Goal: Task Accomplishment & Management: Manage account settings

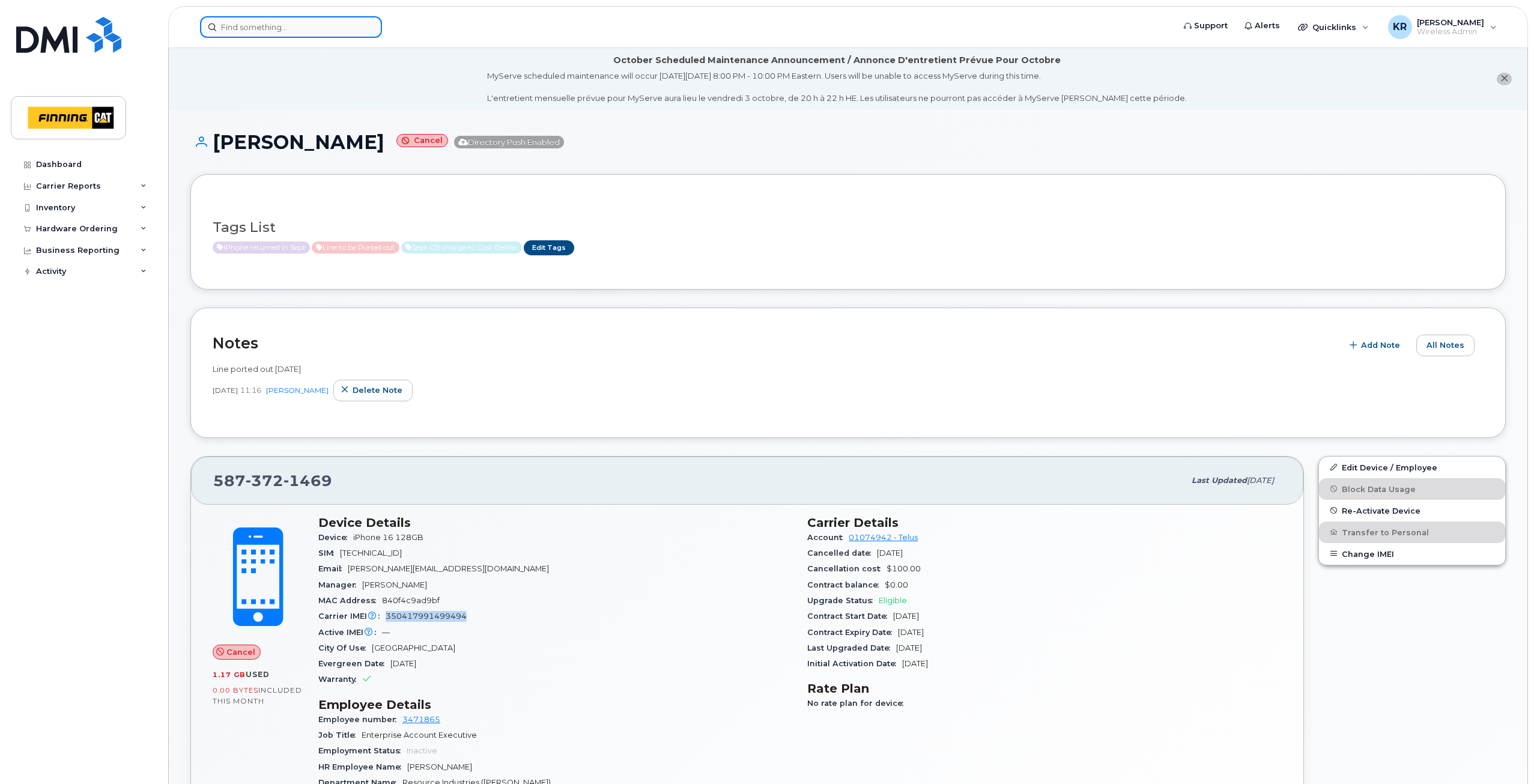
click at [265, 31] on input at bounding box center [291, 27] width 182 height 22
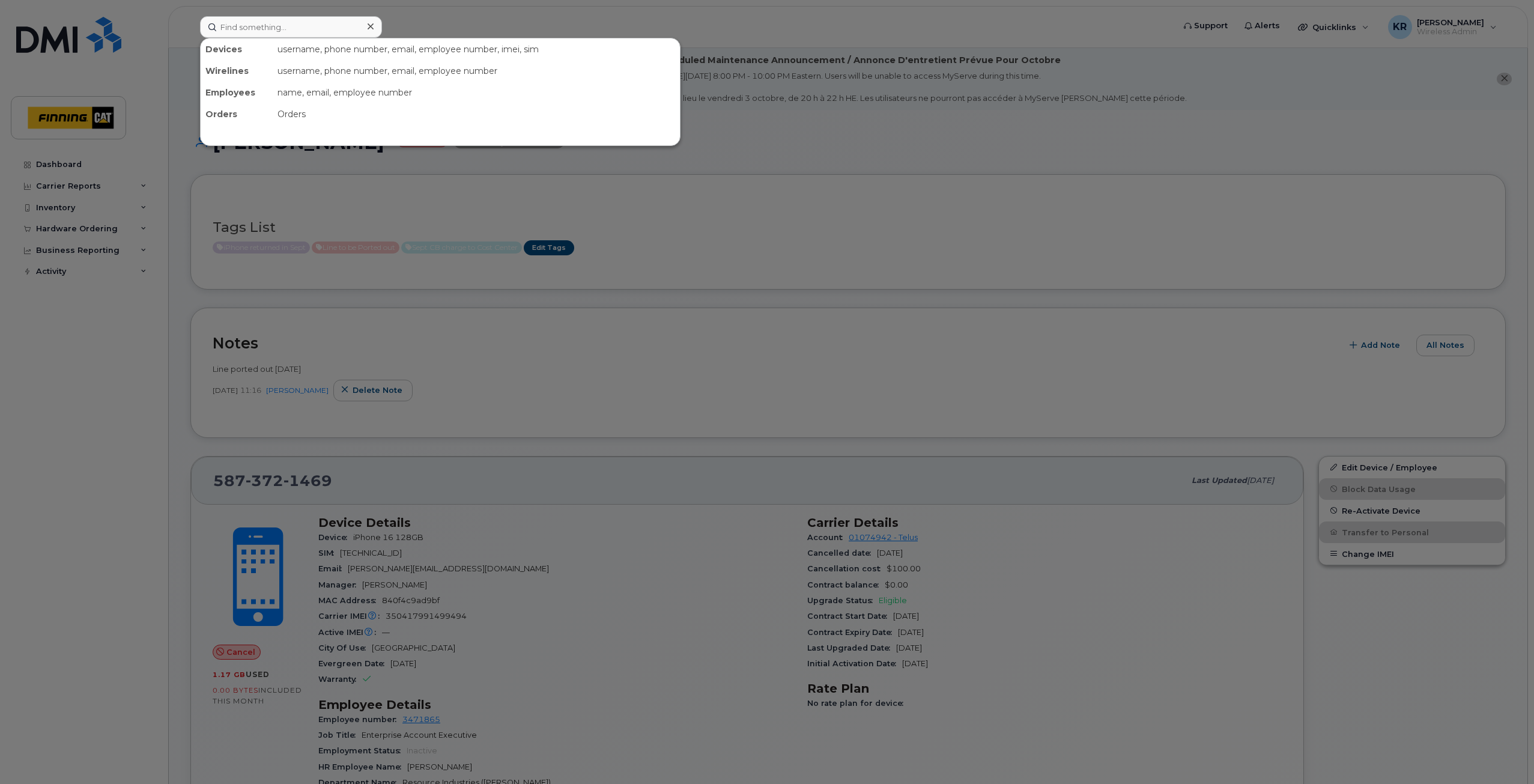
click at [280, 171] on div at bounding box center [767, 392] width 1534 height 784
click at [231, 36] on input at bounding box center [291, 27] width 182 height 22
type input "[PERSON_NAME]"
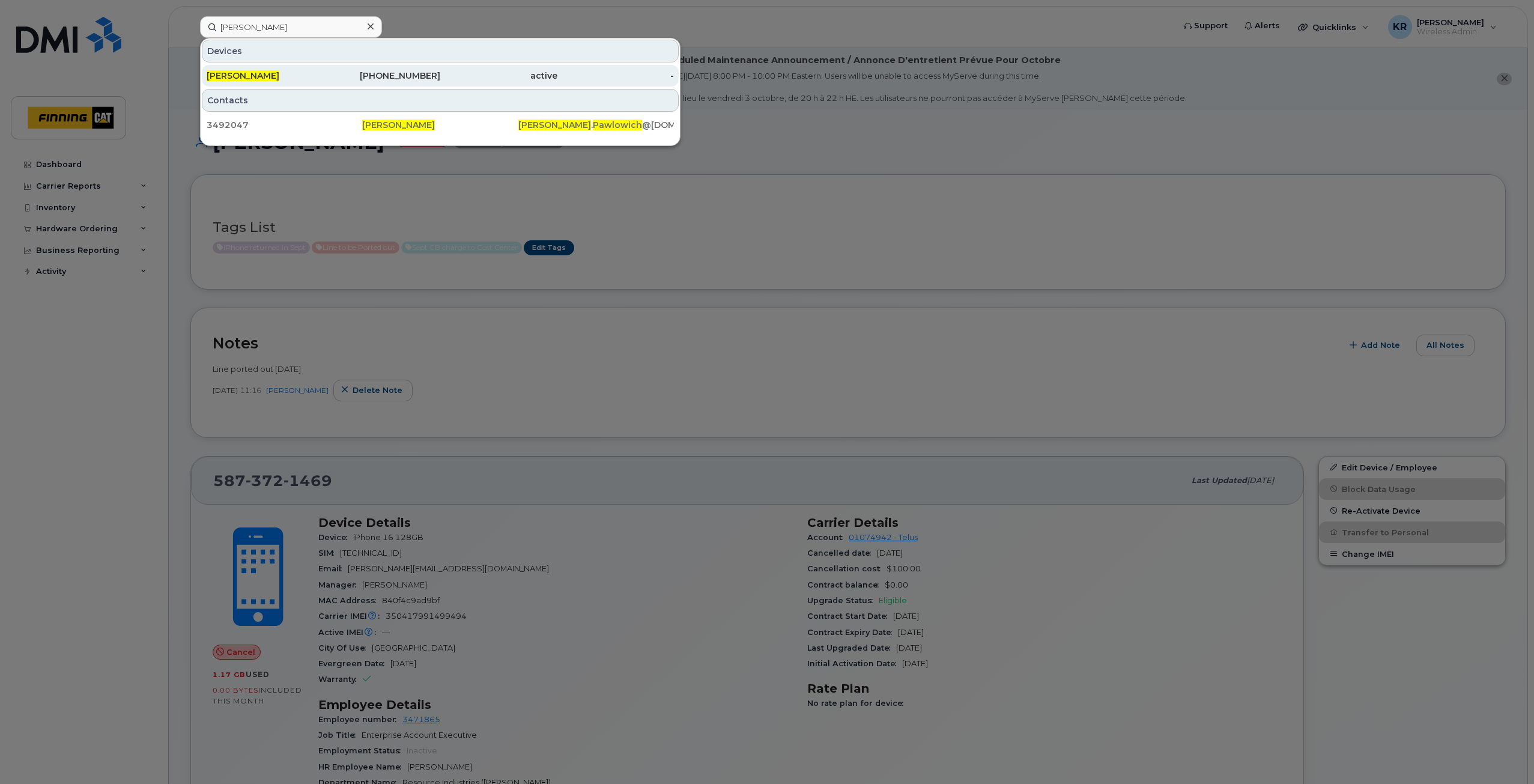
click at [374, 76] on div "587-597-1639" at bounding box center [383, 76] width 117 height 12
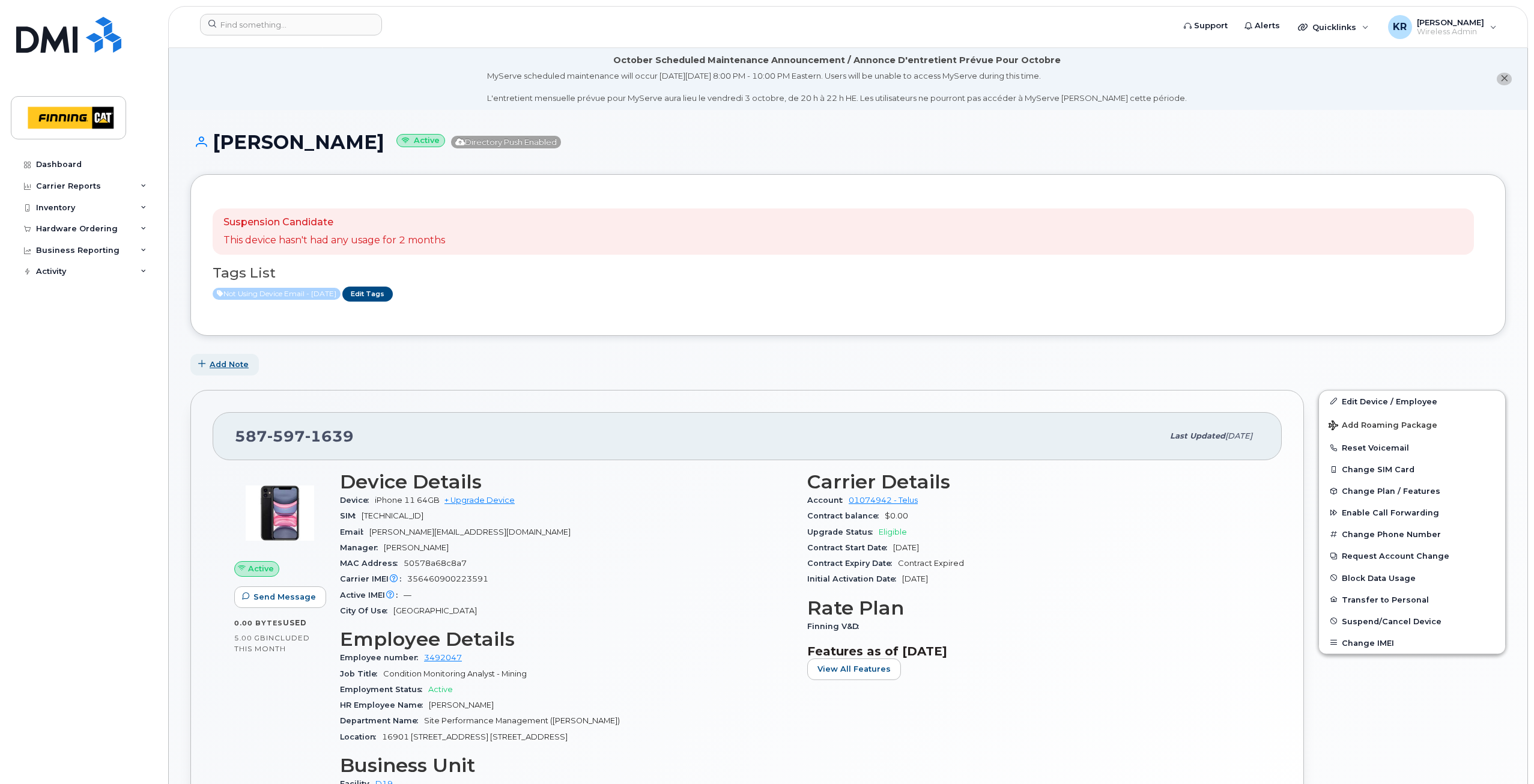
click at [229, 365] on span "Add Note" at bounding box center [229, 364] width 39 height 11
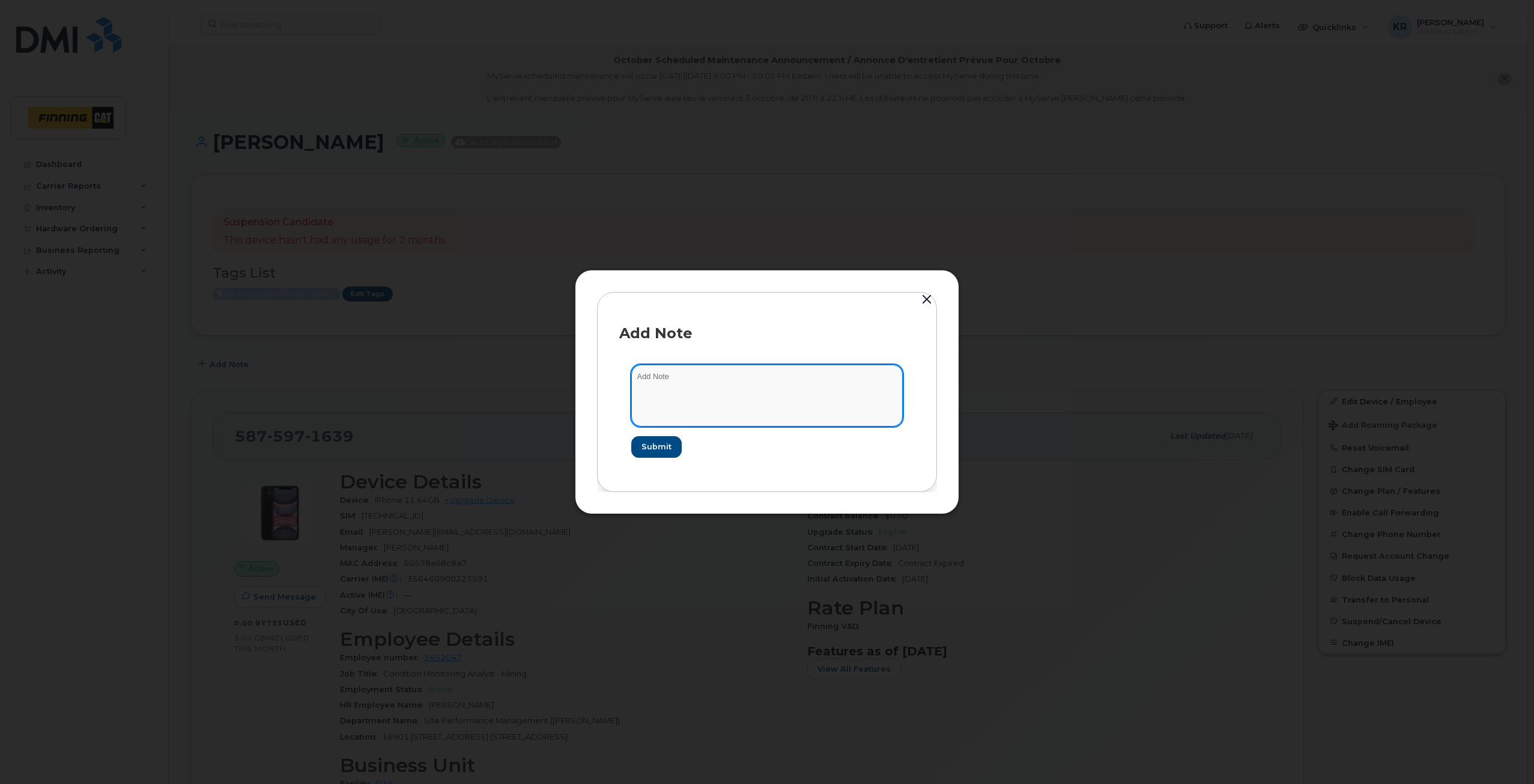
click at [690, 381] on textarea at bounding box center [767, 395] width 271 height 61
type textarea "as per email from manager, Isaac Felbah, suspend line until further notice (for…"
click at [649, 447] on span "Submit" at bounding box center [656, 447] width 30 height 11
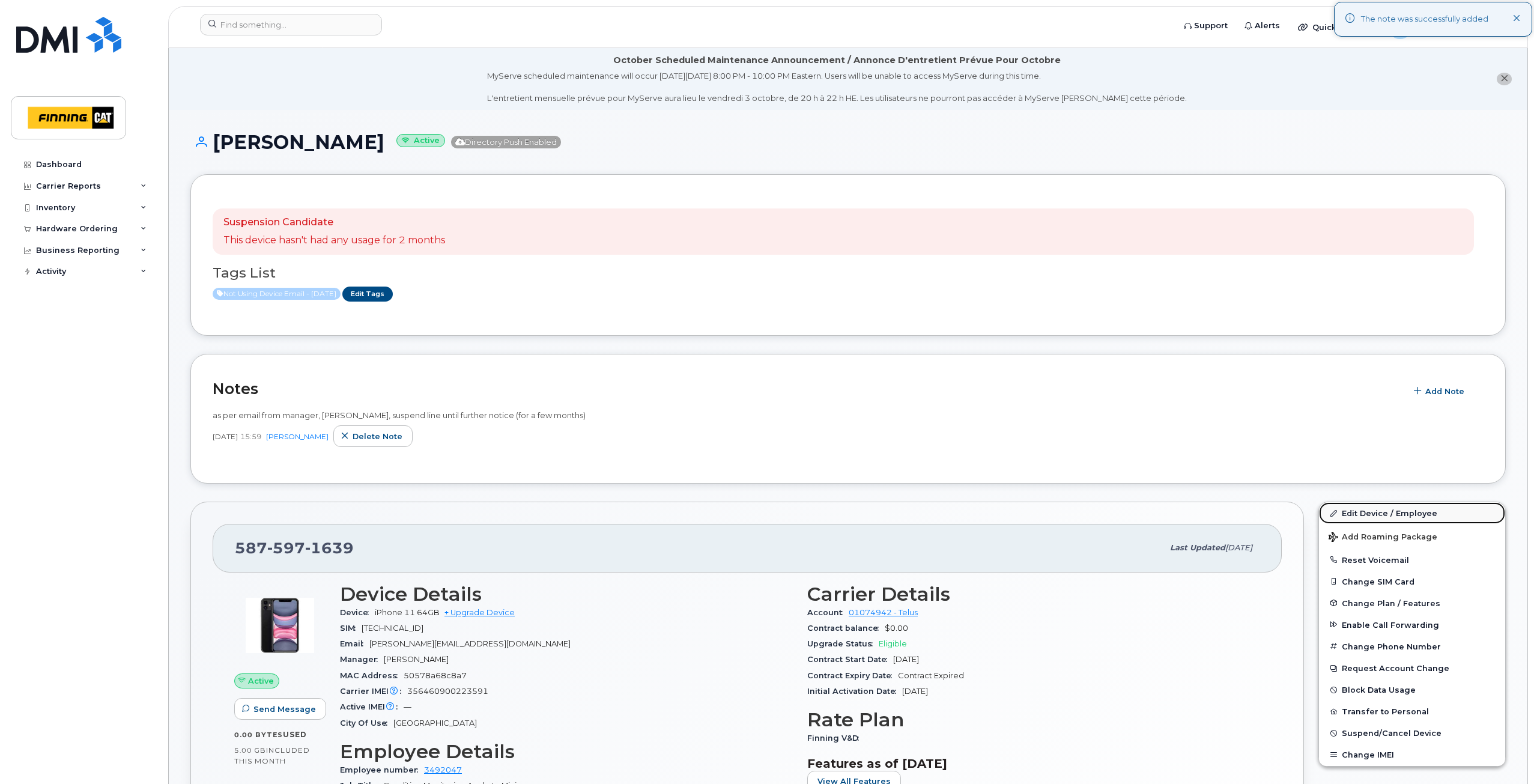
click at [1360, 515] on link "Edit Device / Employee" at bounding box center [1412, 513] width 186 height 22
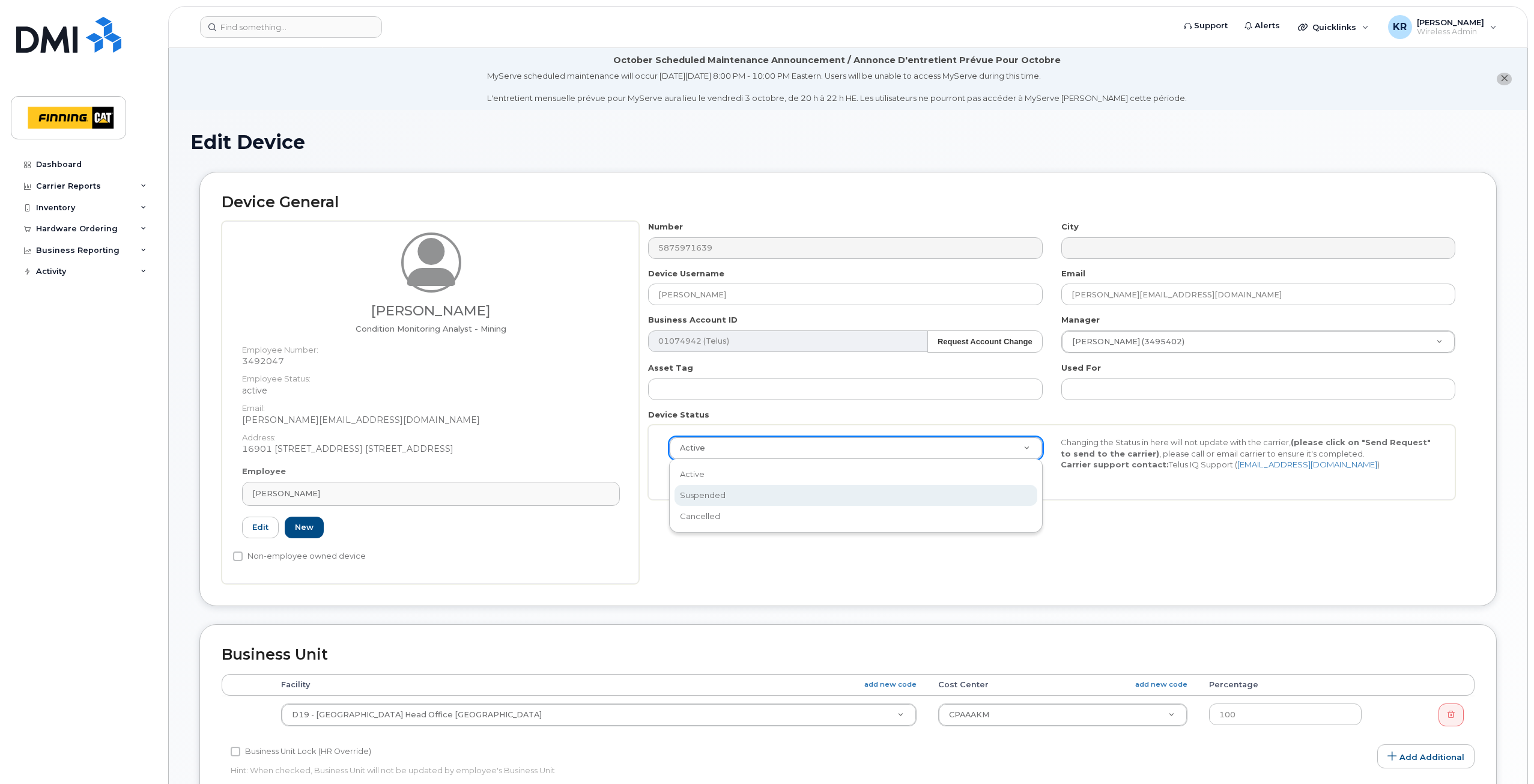
select select "suspended"
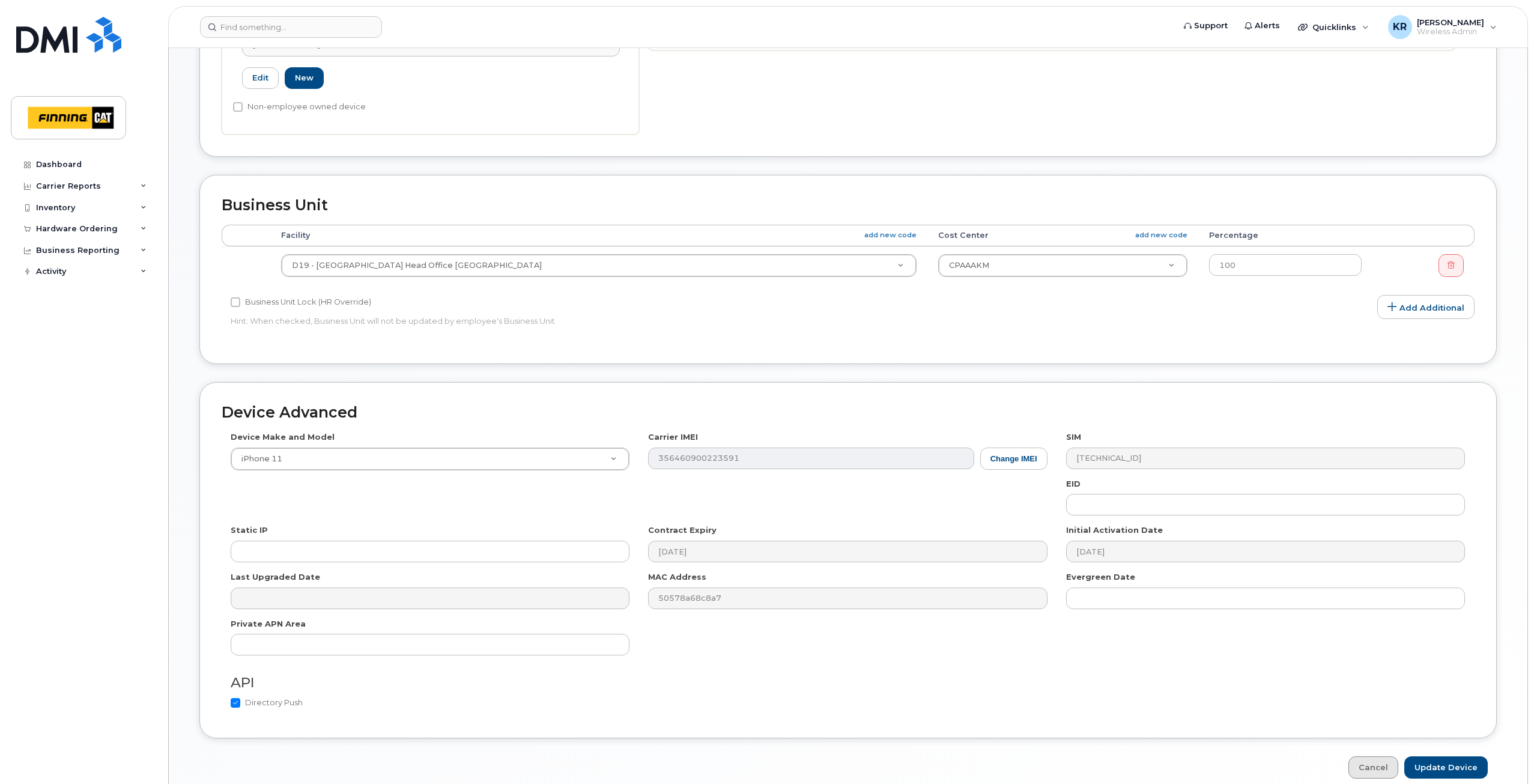
scroll to position [504, 0]
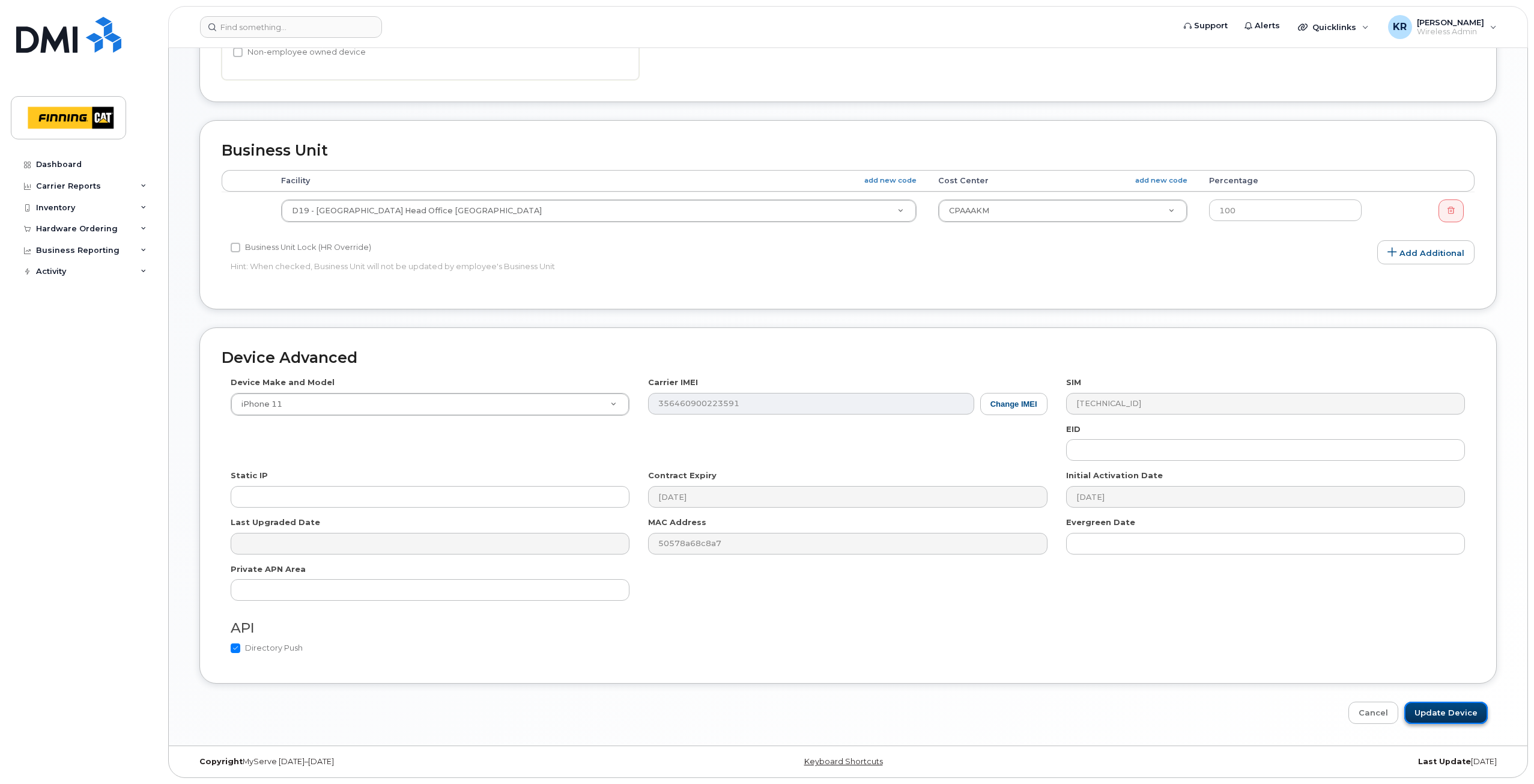
click at [1442, 716] on input "Update Device" at bounding box center [1446, 712] width 83 height 22
type input "Saving..."
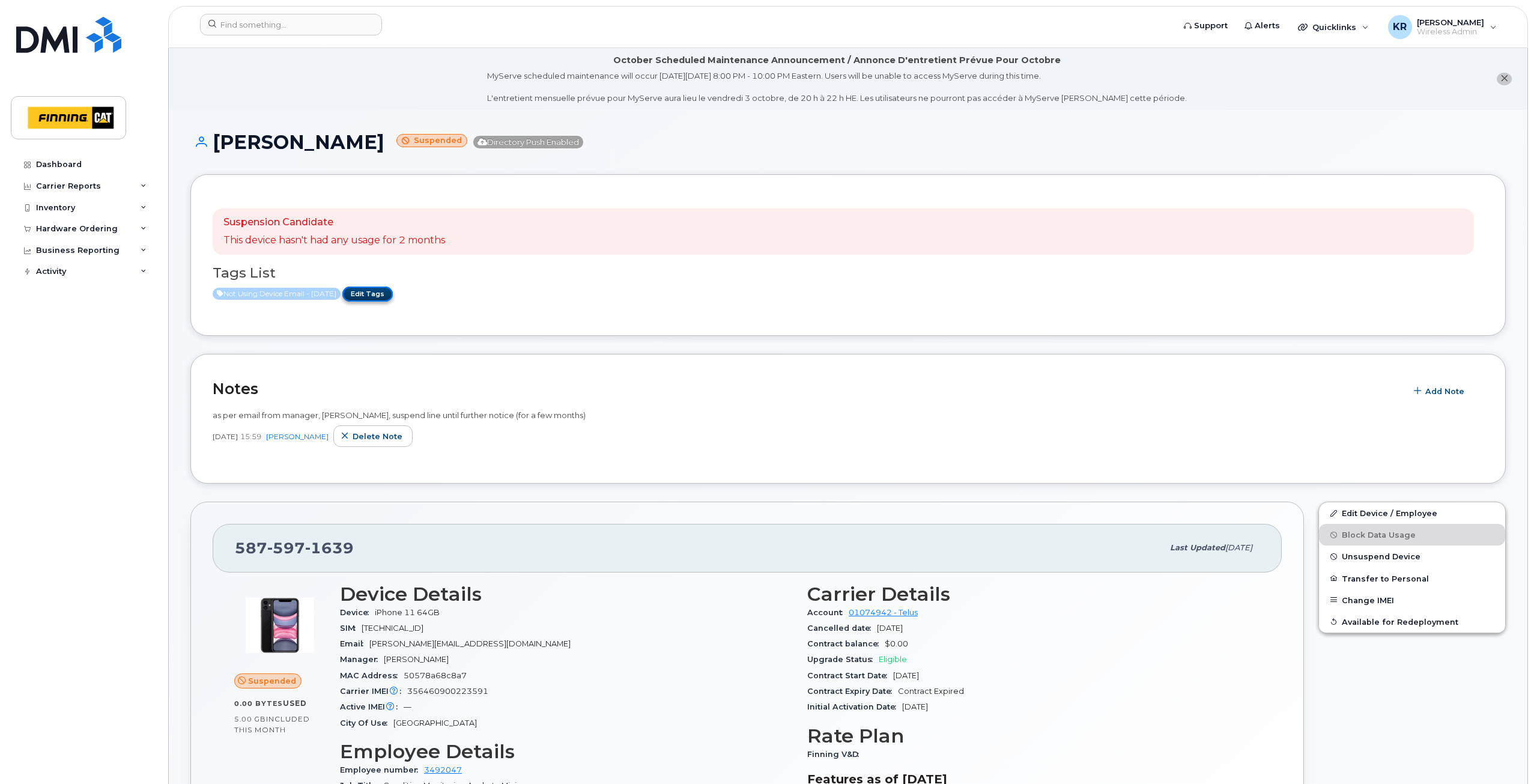
click at [387, 295] on link "Edit Tags" at bounding box center [367, 294] width 50 height 15
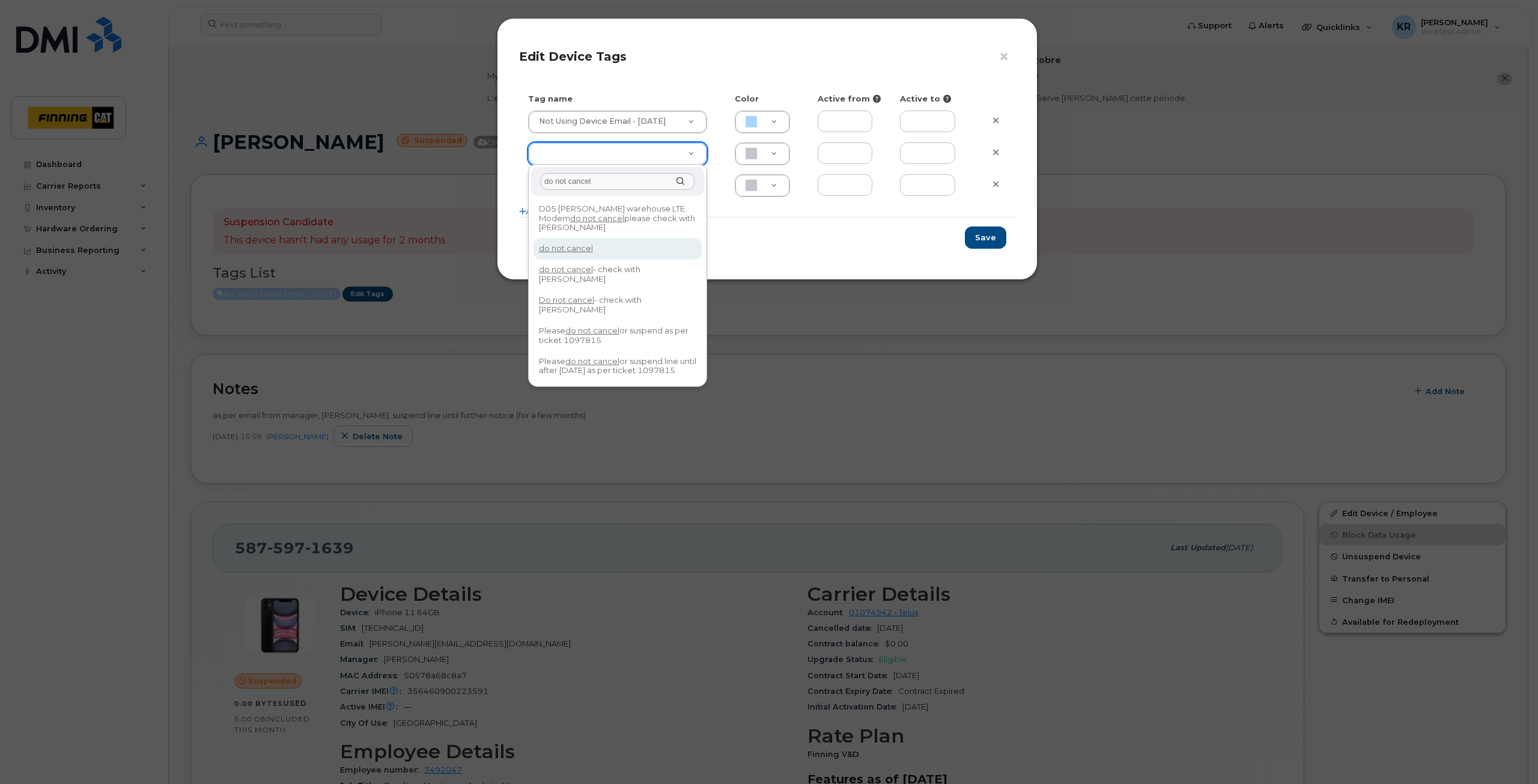
type input "do not cancel"
type input "F8C6C8"
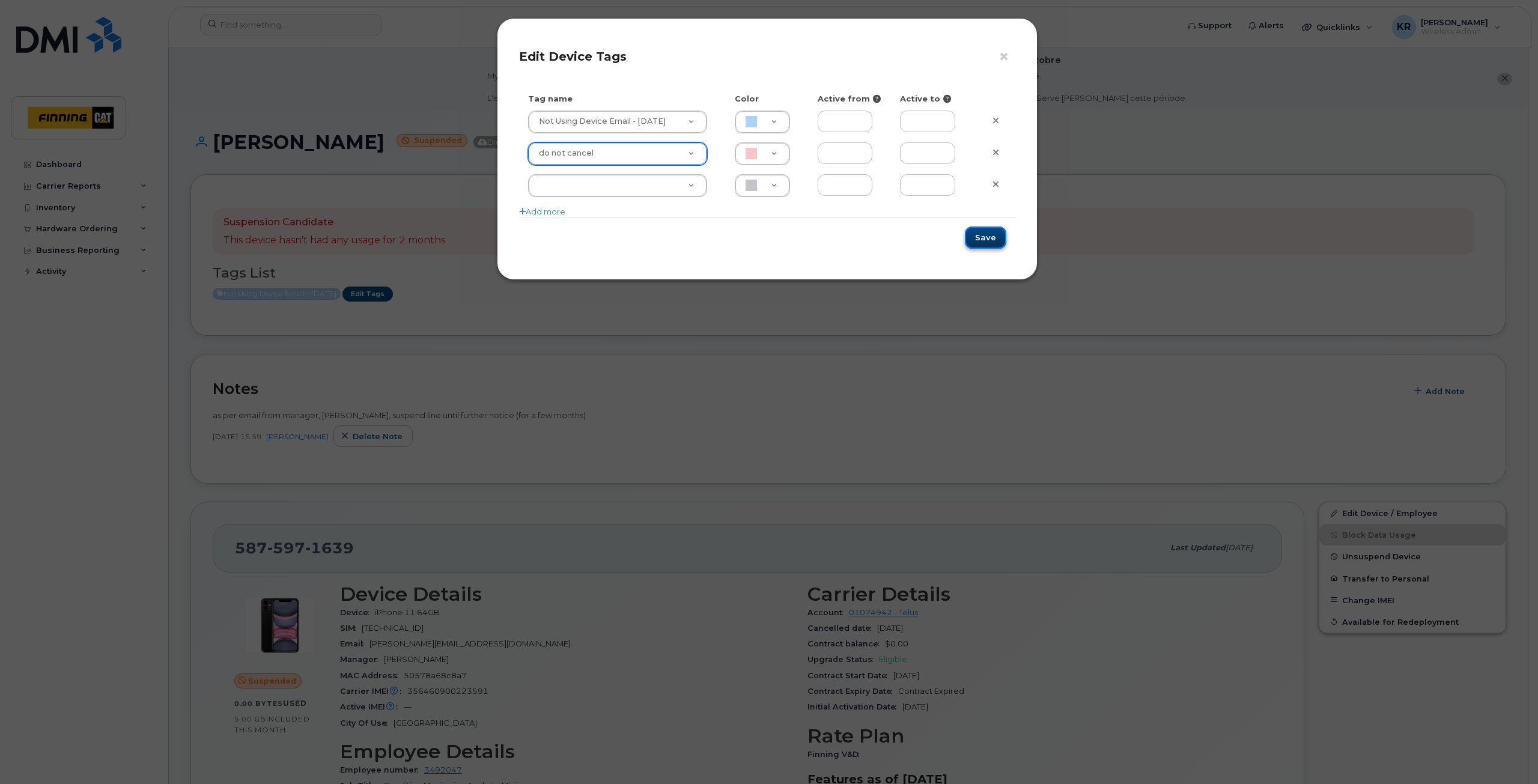
click at [981, 240] on button "Save" at bounding box center [985, 237] width 41 height 22
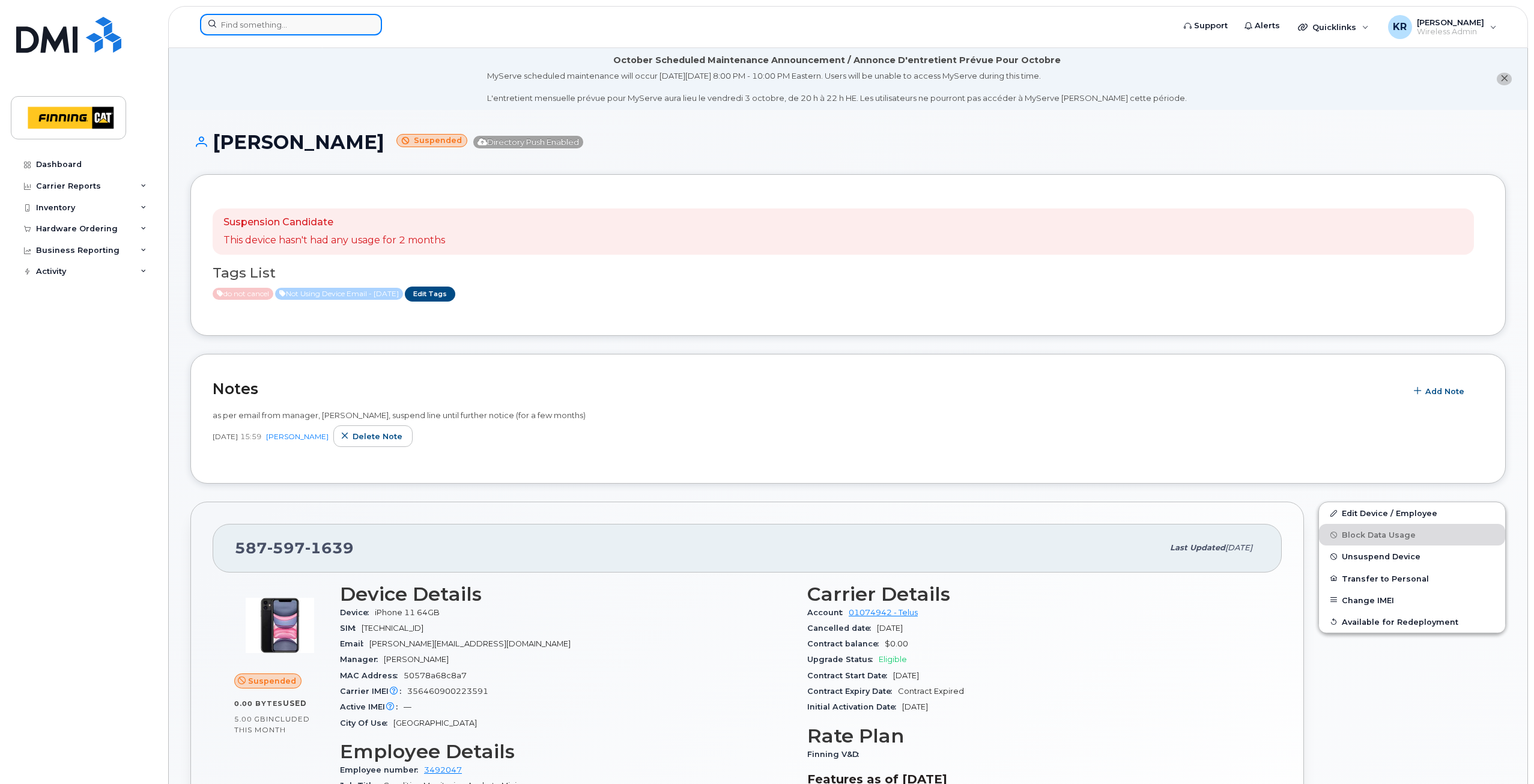
click at [254, 25] on input at bounding box center [291, 25] width 182 height 22
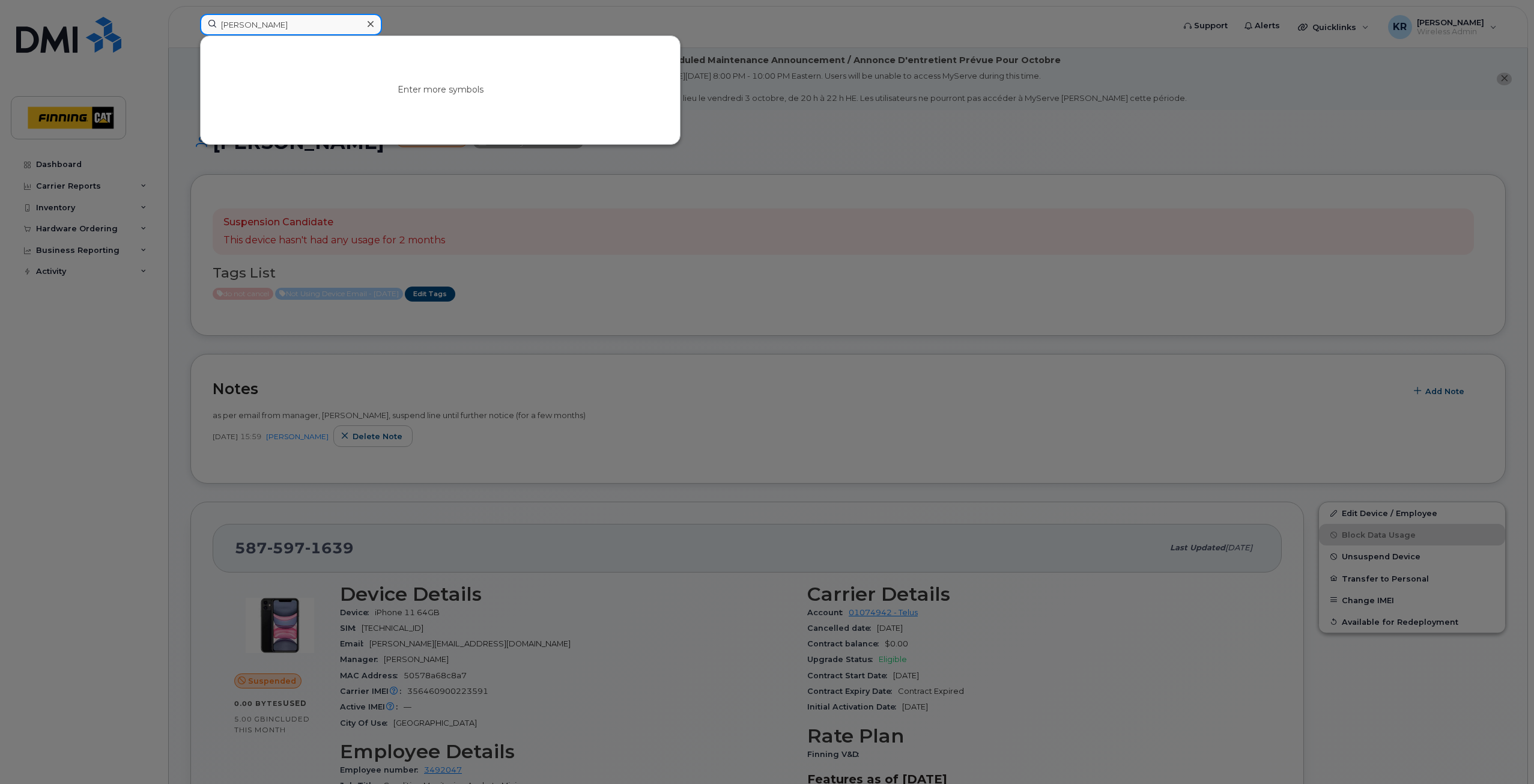
type input "alyse wynn"
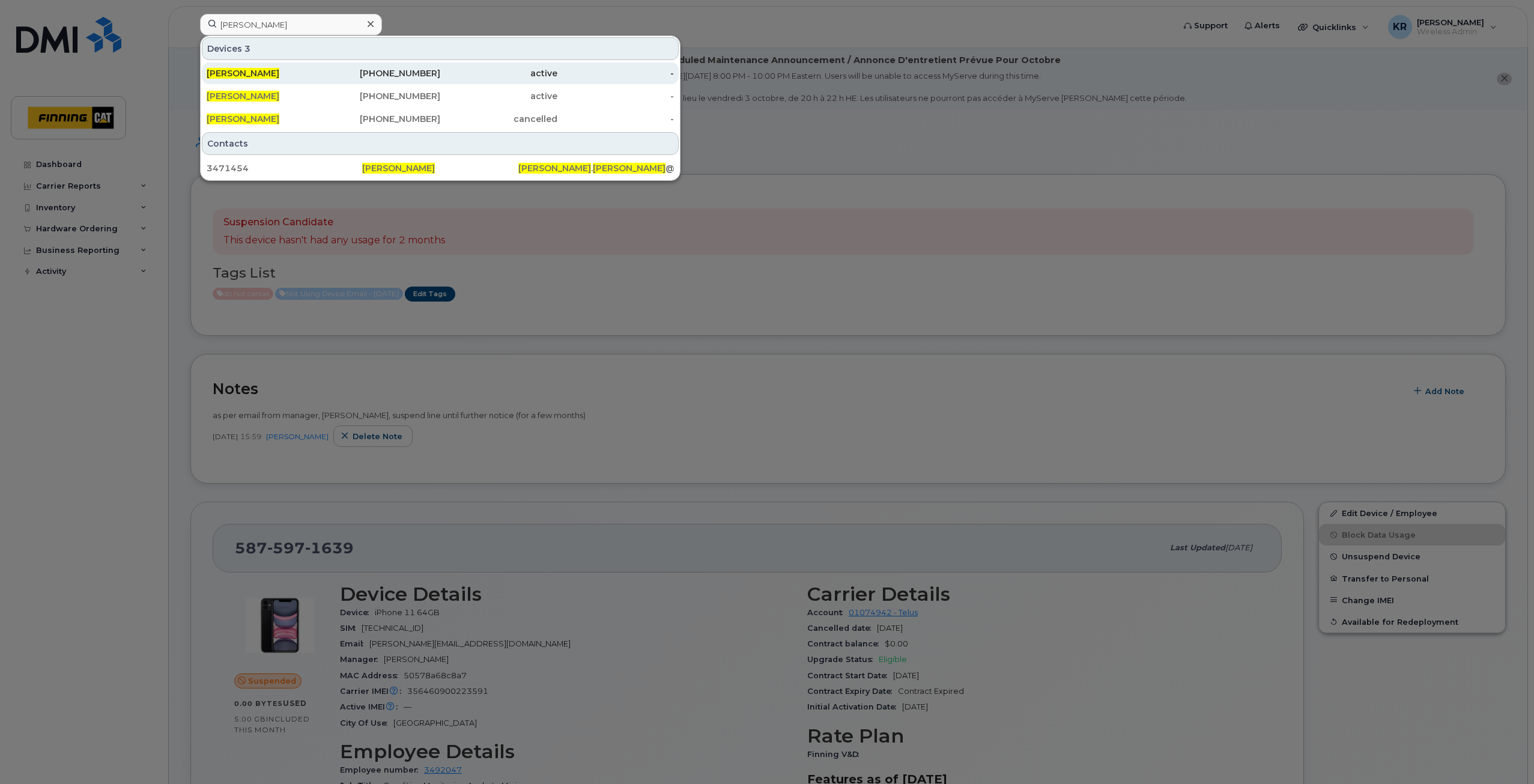
click at [411, 71] on div "780-370-3533" at bounding box center [383, 73] width 117 height 12
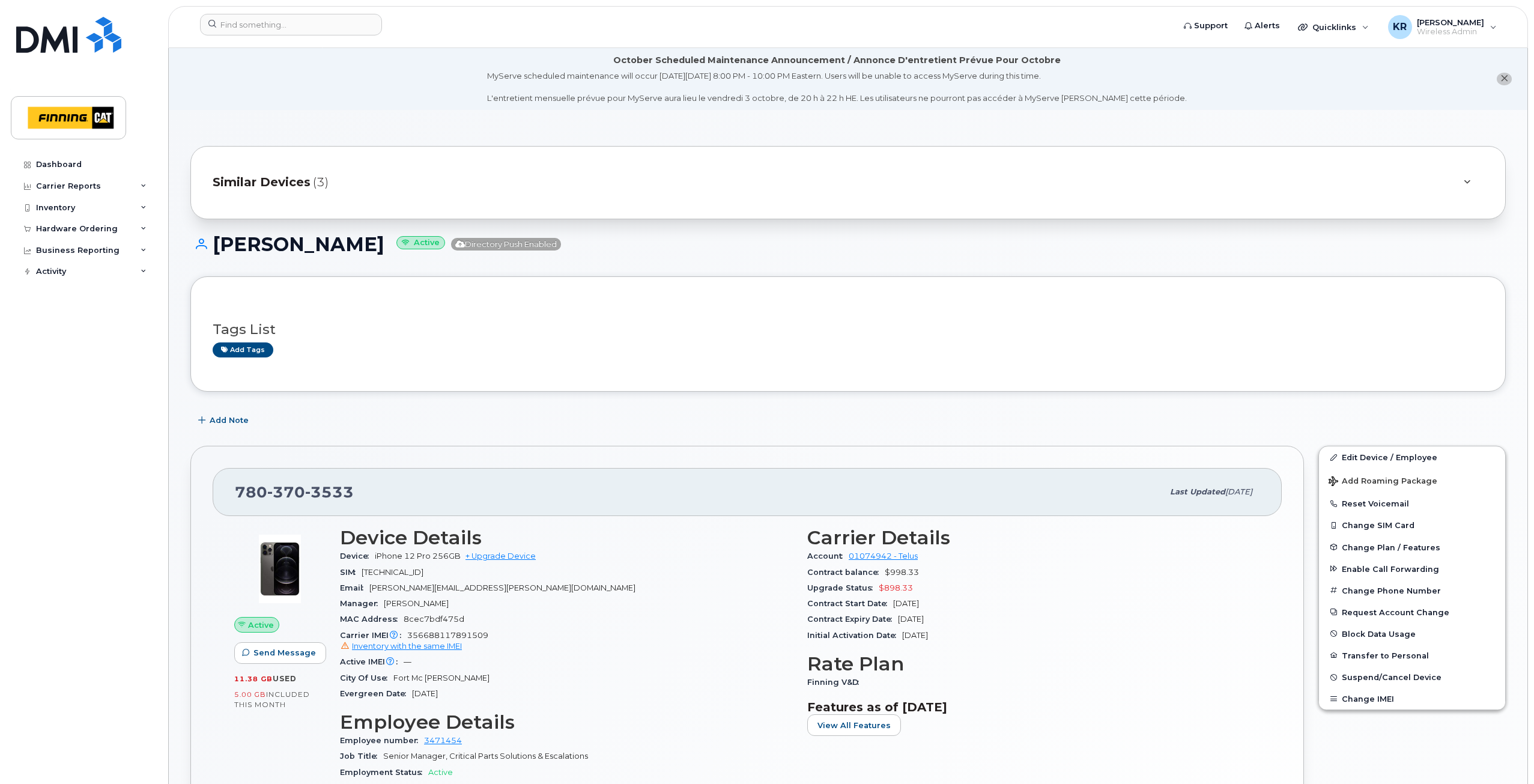
click at [273, 184] on span "Similar Devices" at bounding box center [262, 182] width 98 height 17
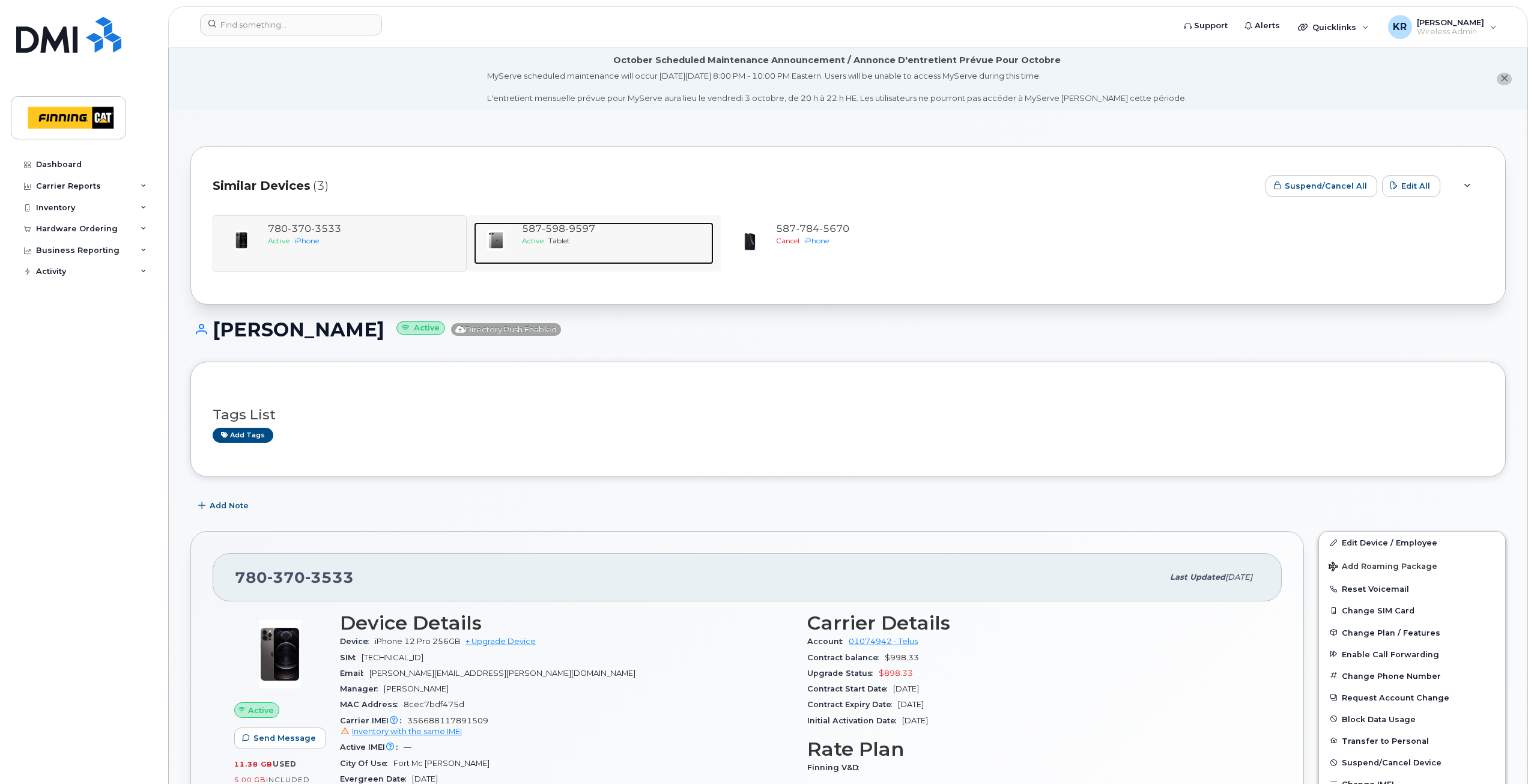
click at [549, 243] on span "Tablet" at bounding box center [559, 241] width 22 height 9
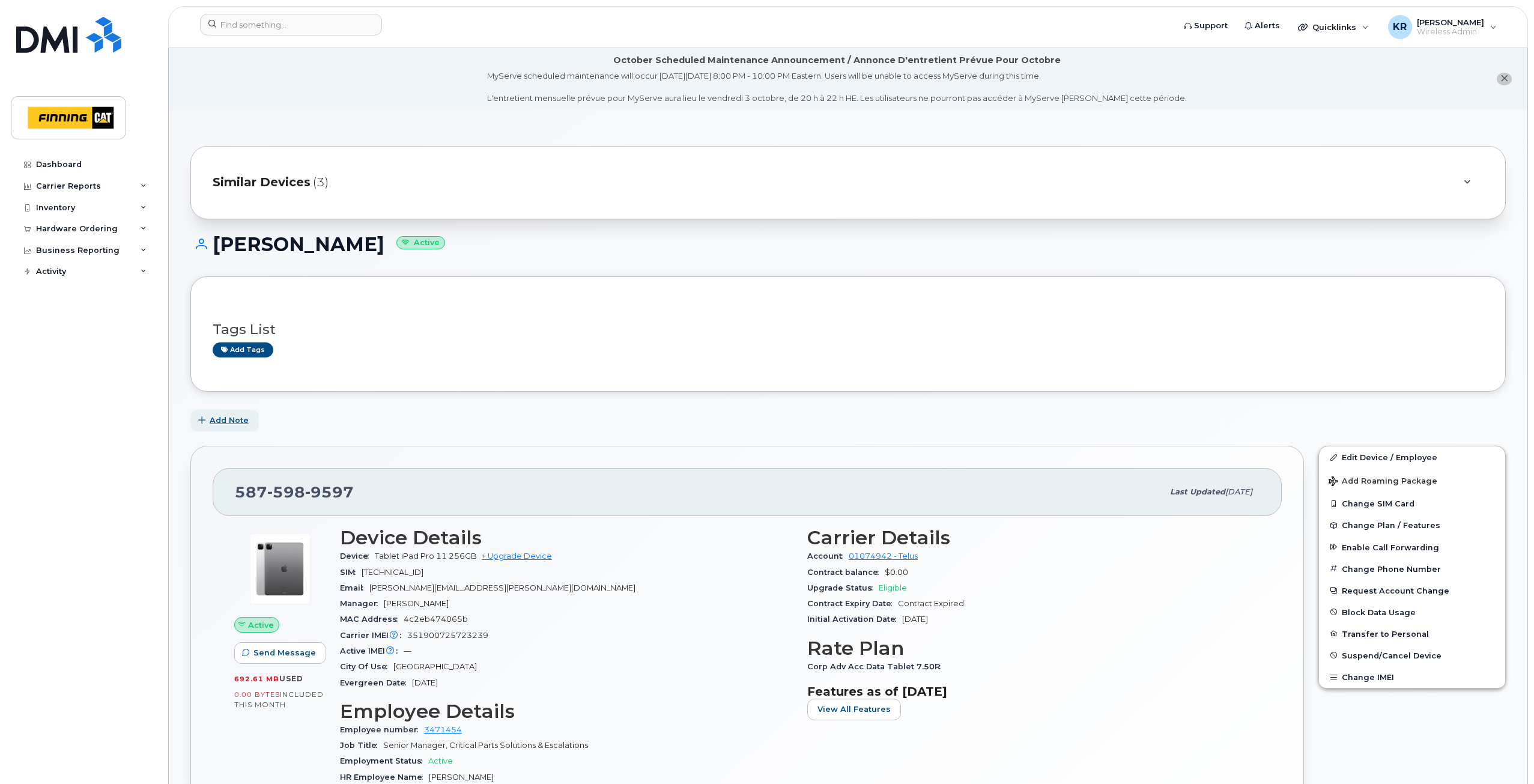
click at [240, 417] on span "Add Note" at bounding box center [229, 420] width 39 height 11
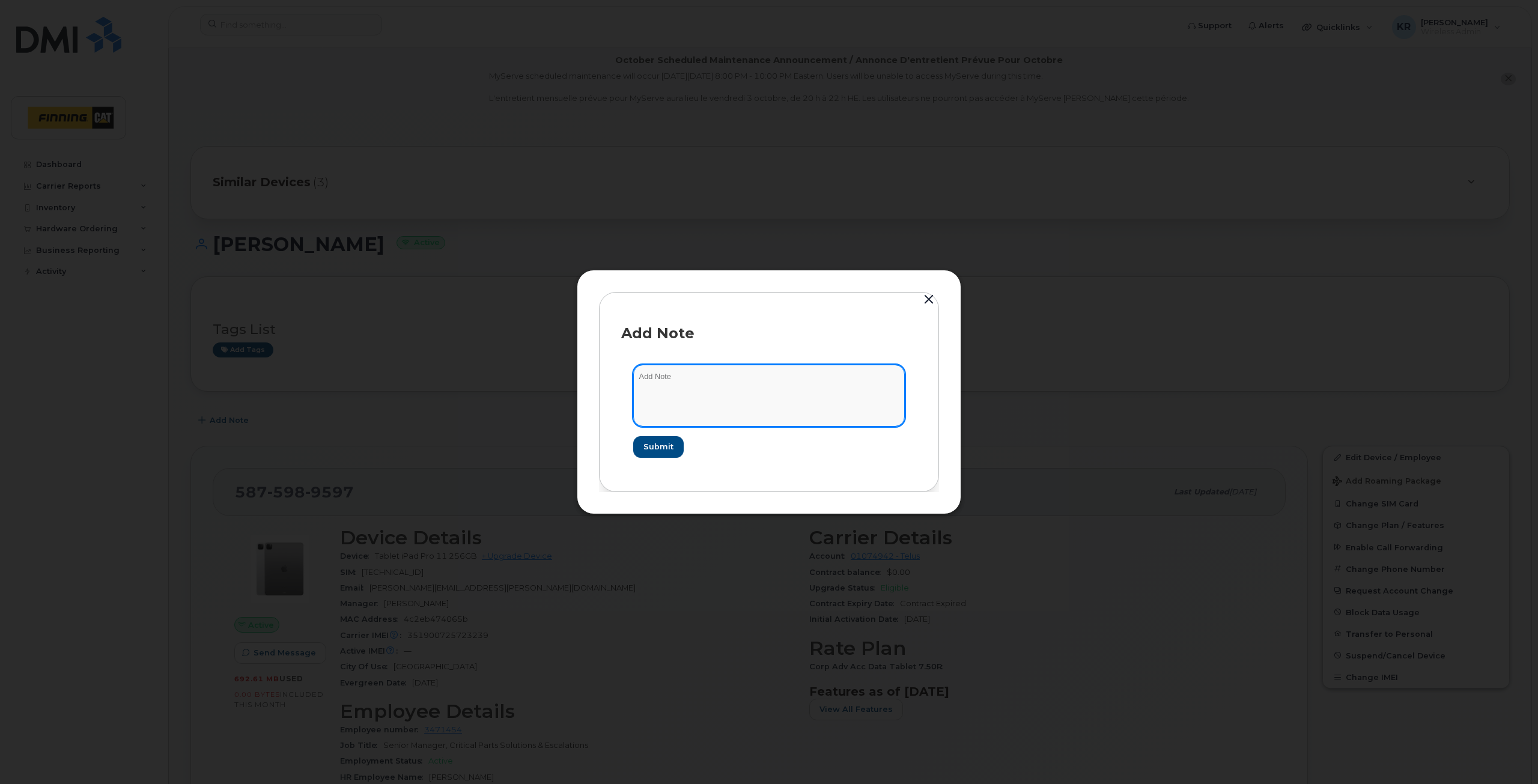
click at [665, 383] on textarea at bounding box center [768, 395] width 271 height 61
click at [738, 380] on textarea "as per email from [PERSON_NAME] on Spet 25/25; requested to remove line off iPa…" at bounding box center [768, 395] width 271 height 61
type textarea "as per email from Alyse on Sept 25/25; requested to remove line off iPad. Cance…"
click at [654, 449] on span "Submit" at bounding box center [658, 447] width 30 height 11
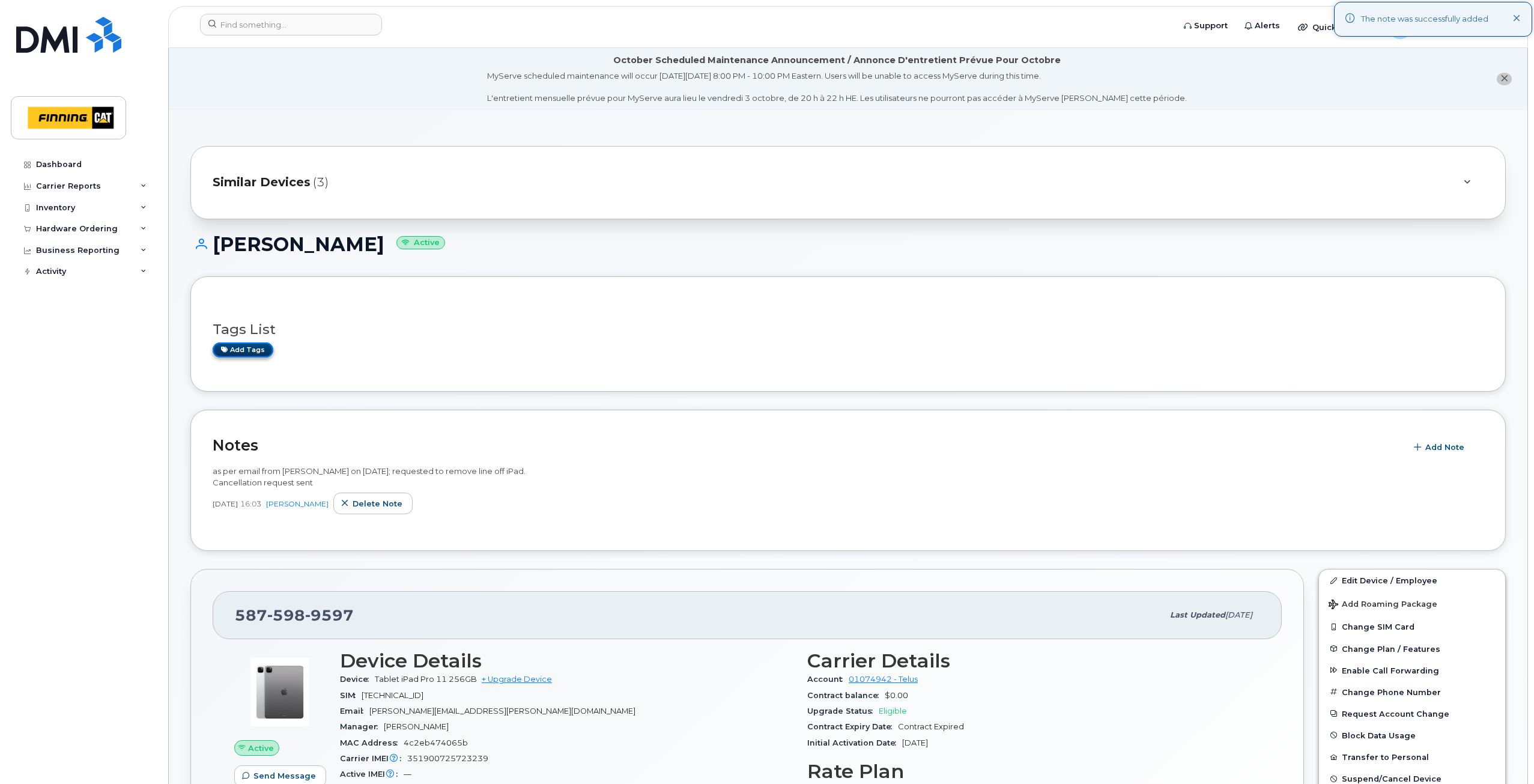
click at [252, 348] on link "Add tags" at bounding box center [243, 350] width 60 height 15
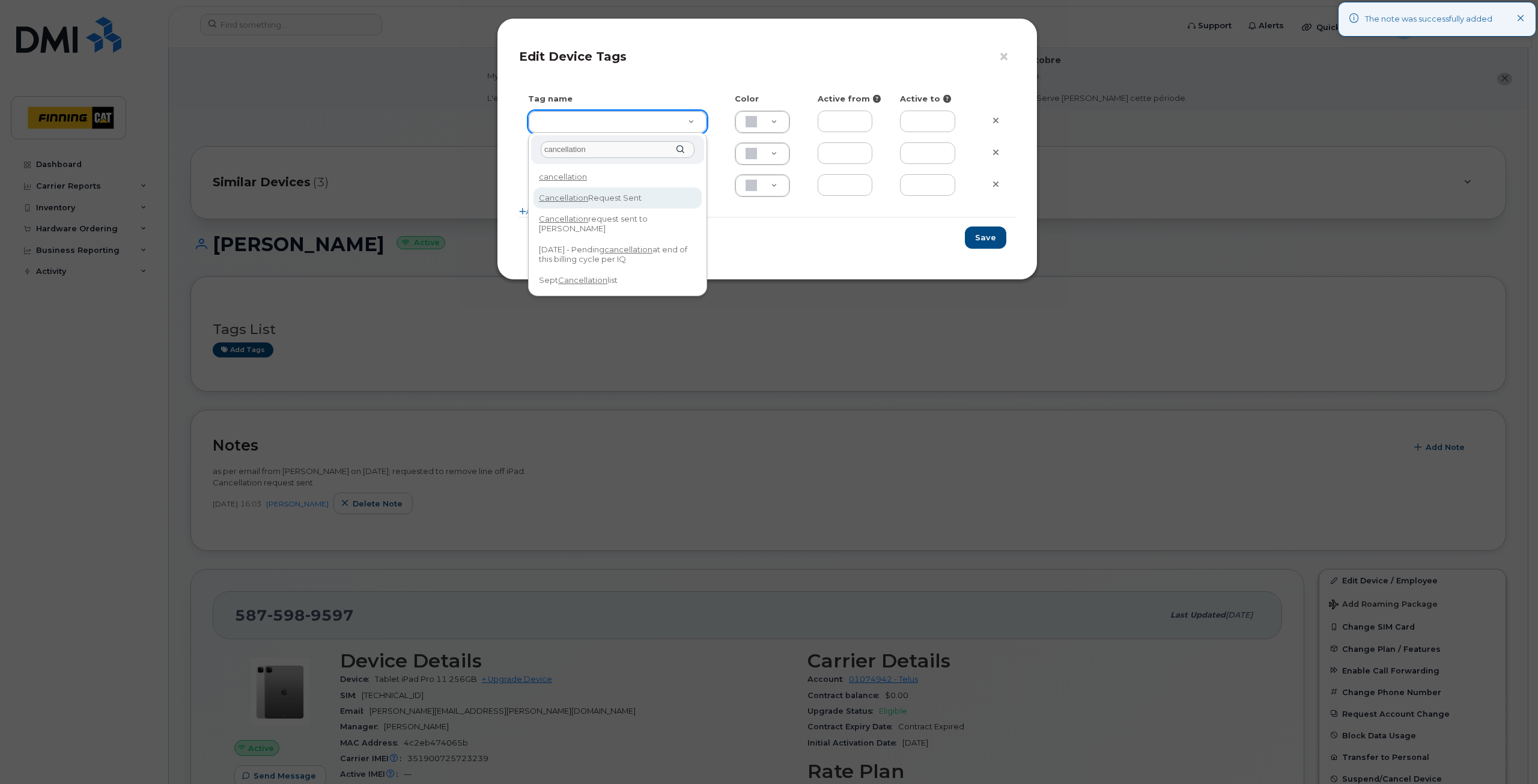
type input "cancellation"
type input "Cancellation Request Sent"
type input "FDDCC5"
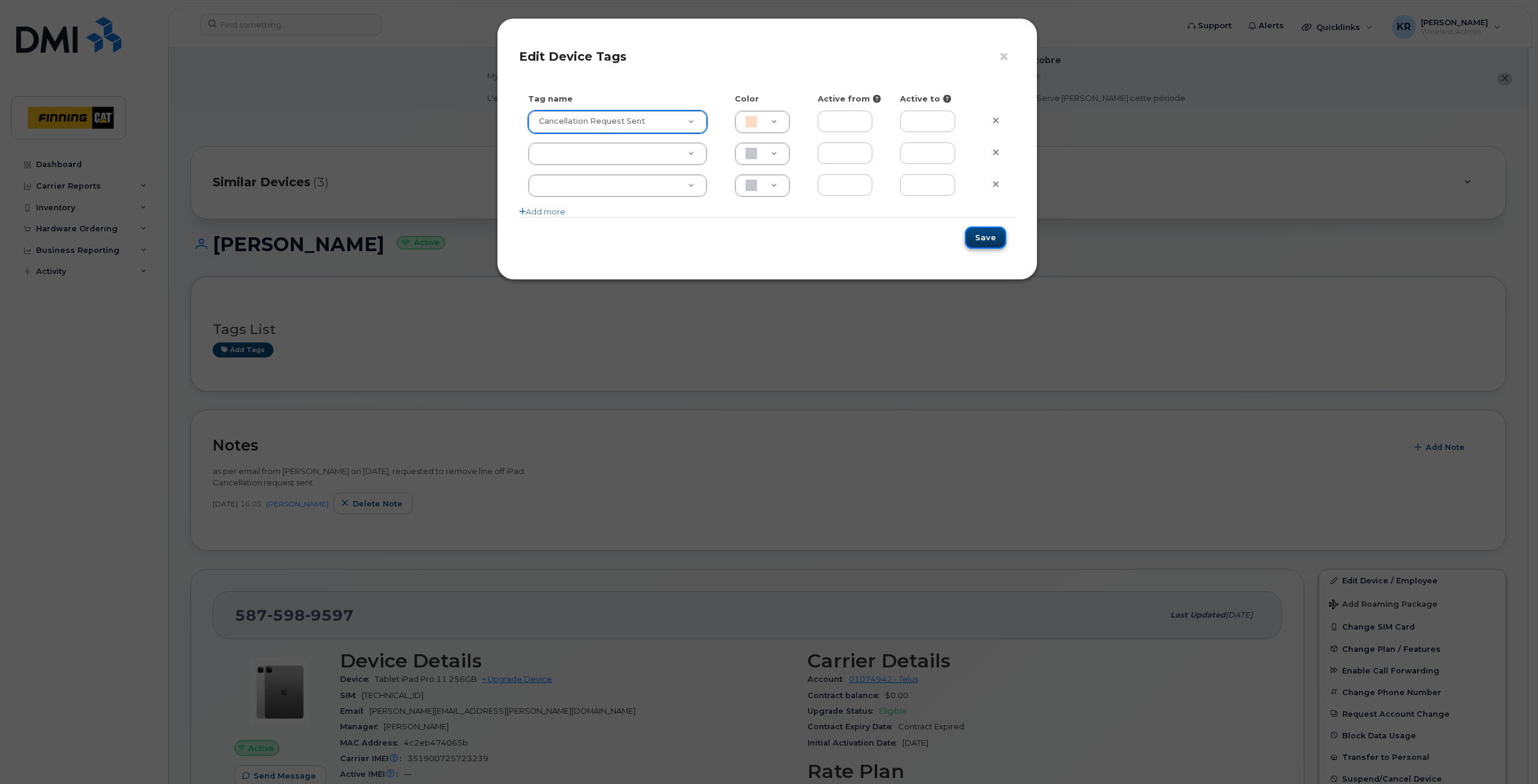
click at [987, 240] on button "Save" at bounding box center [985, 237] width 41 height 22
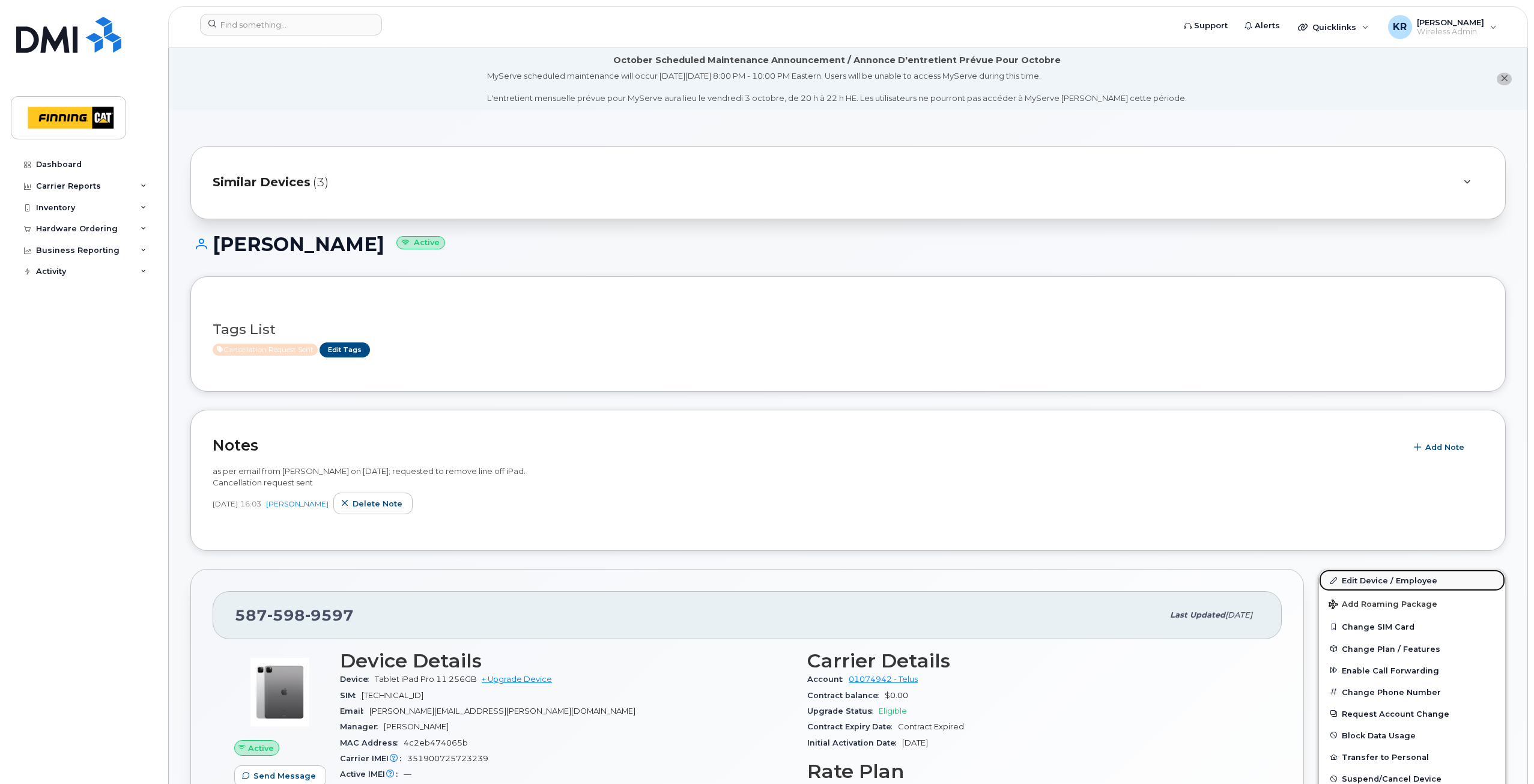
click at [1359, 580] on link "Edit Device / Employee" at bounding box center [1412, 580] width 186 height 22
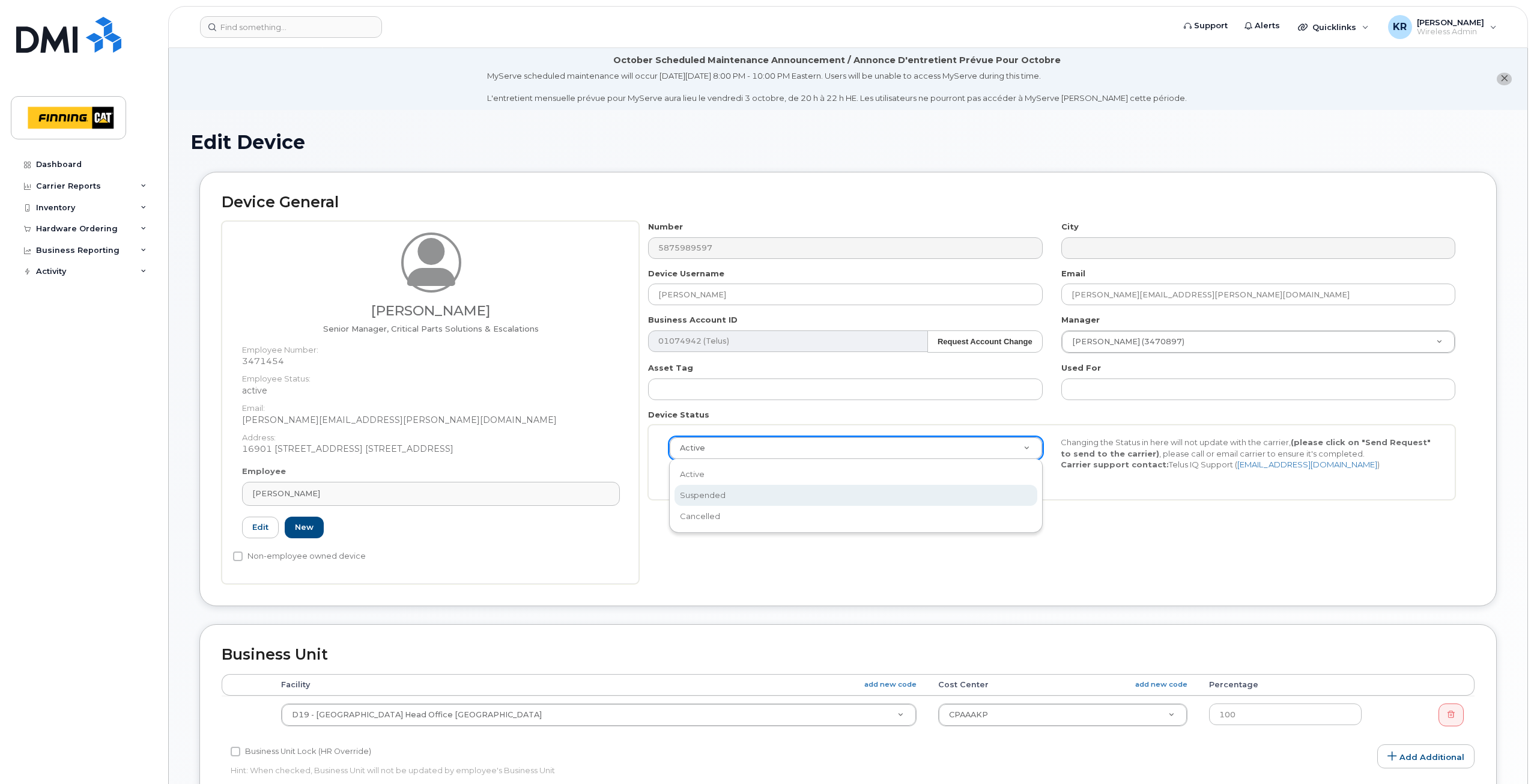
select select "suspended"
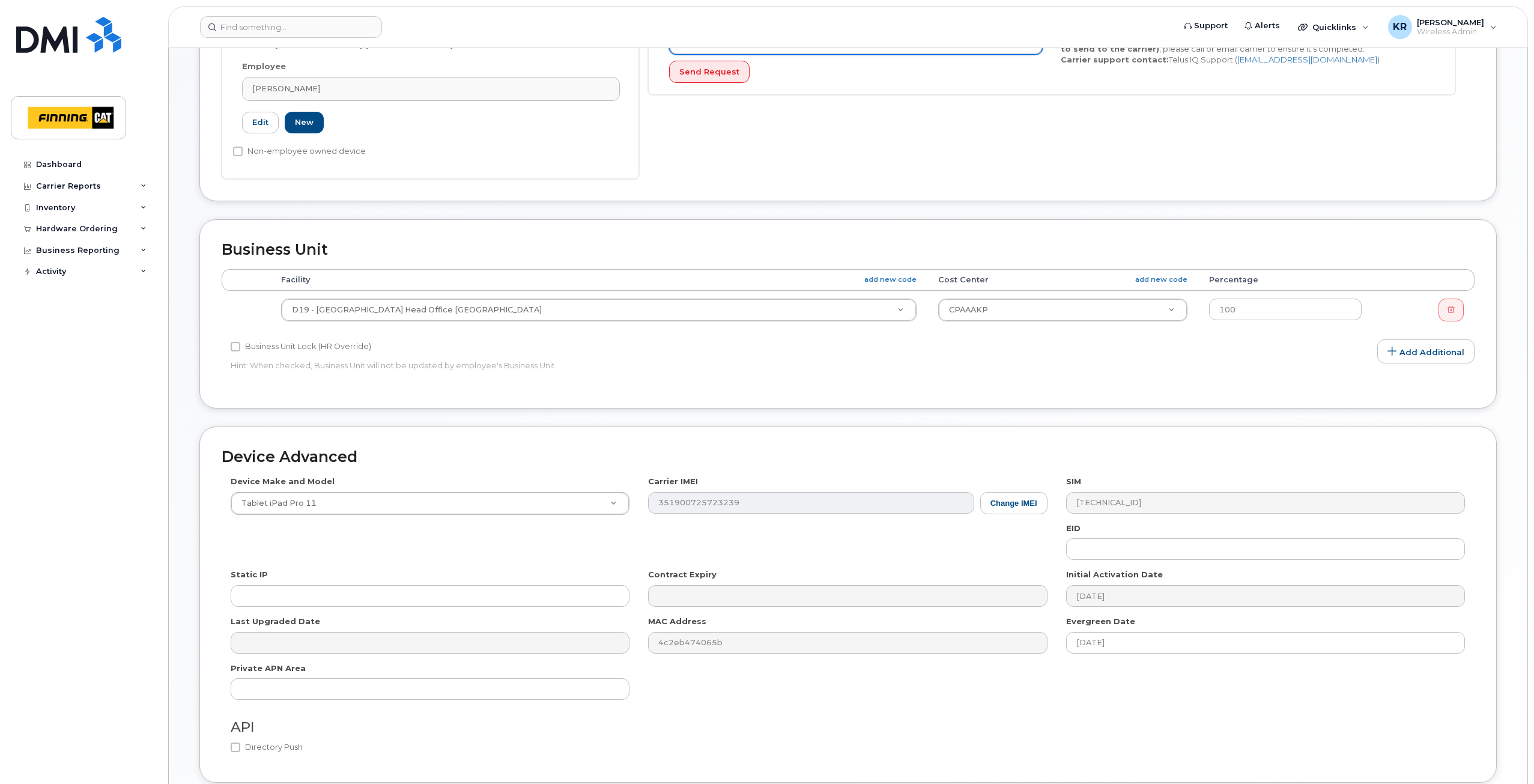
scroll to position [504, 0]
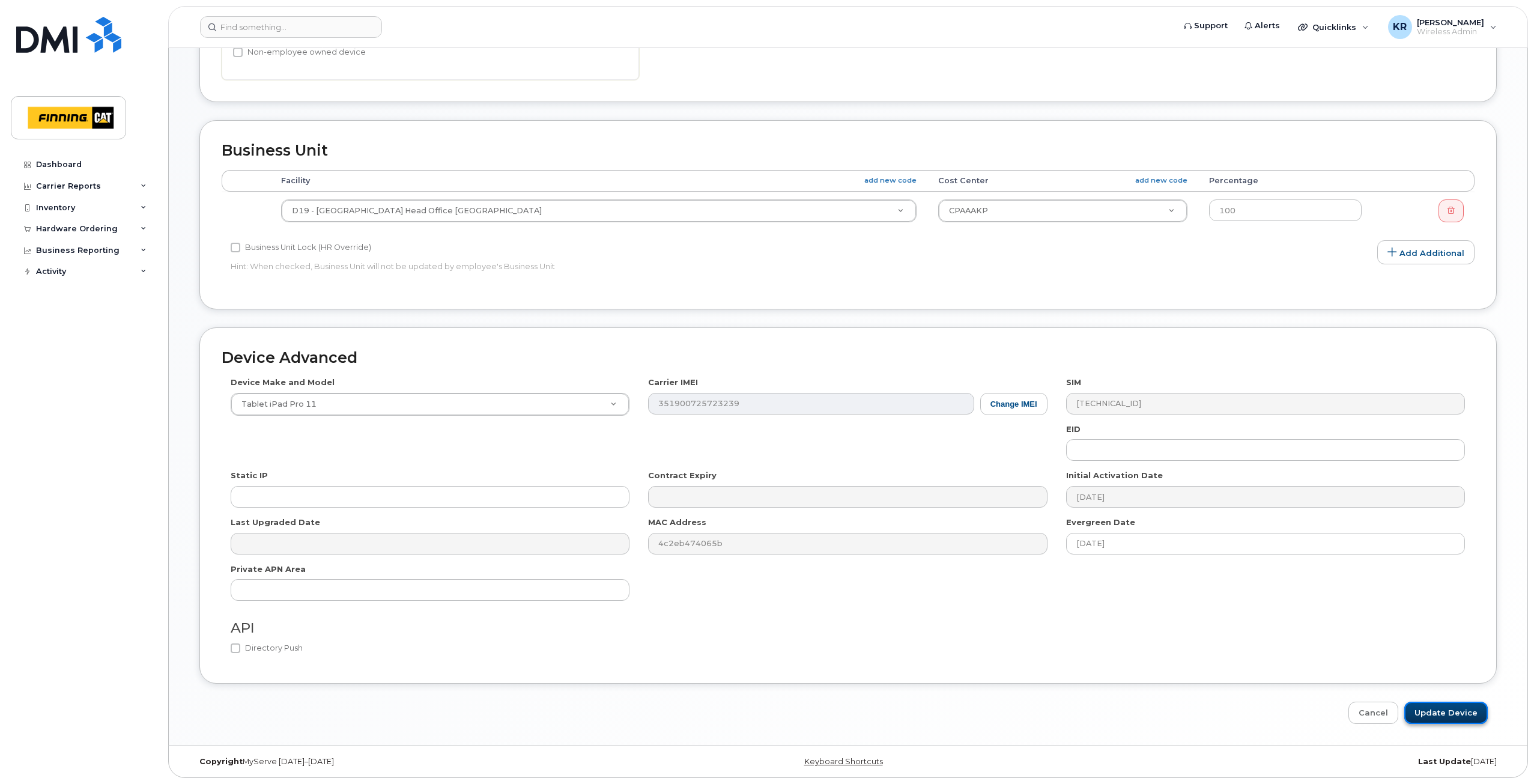
click at [1462, 706] on input "Update Device" at bounding box center [1446, 712] width 83 height 22
type input "Saving..."
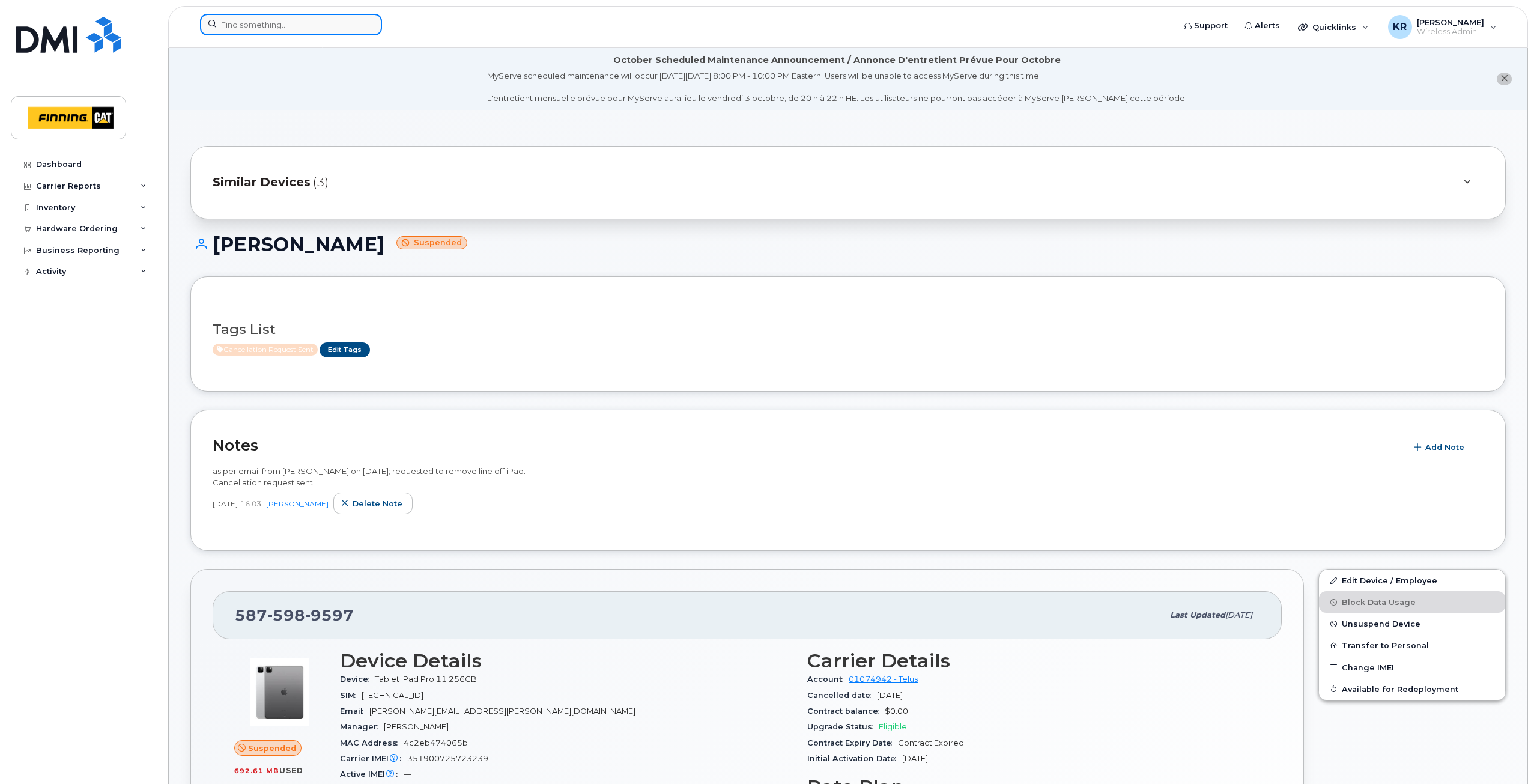
click at [311, 25] on input at bounding box center [291, 25] width 182 height 22
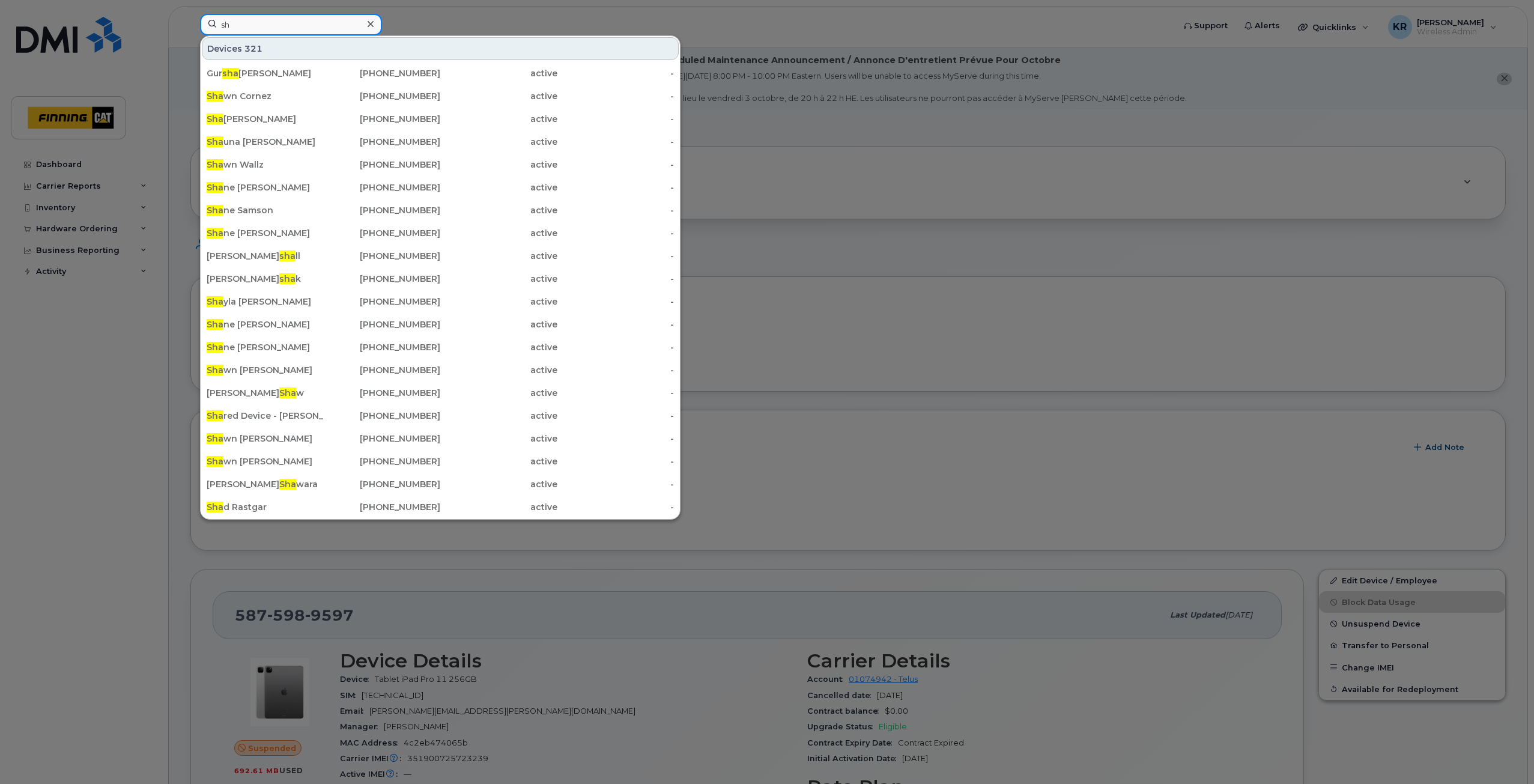
type input "s"
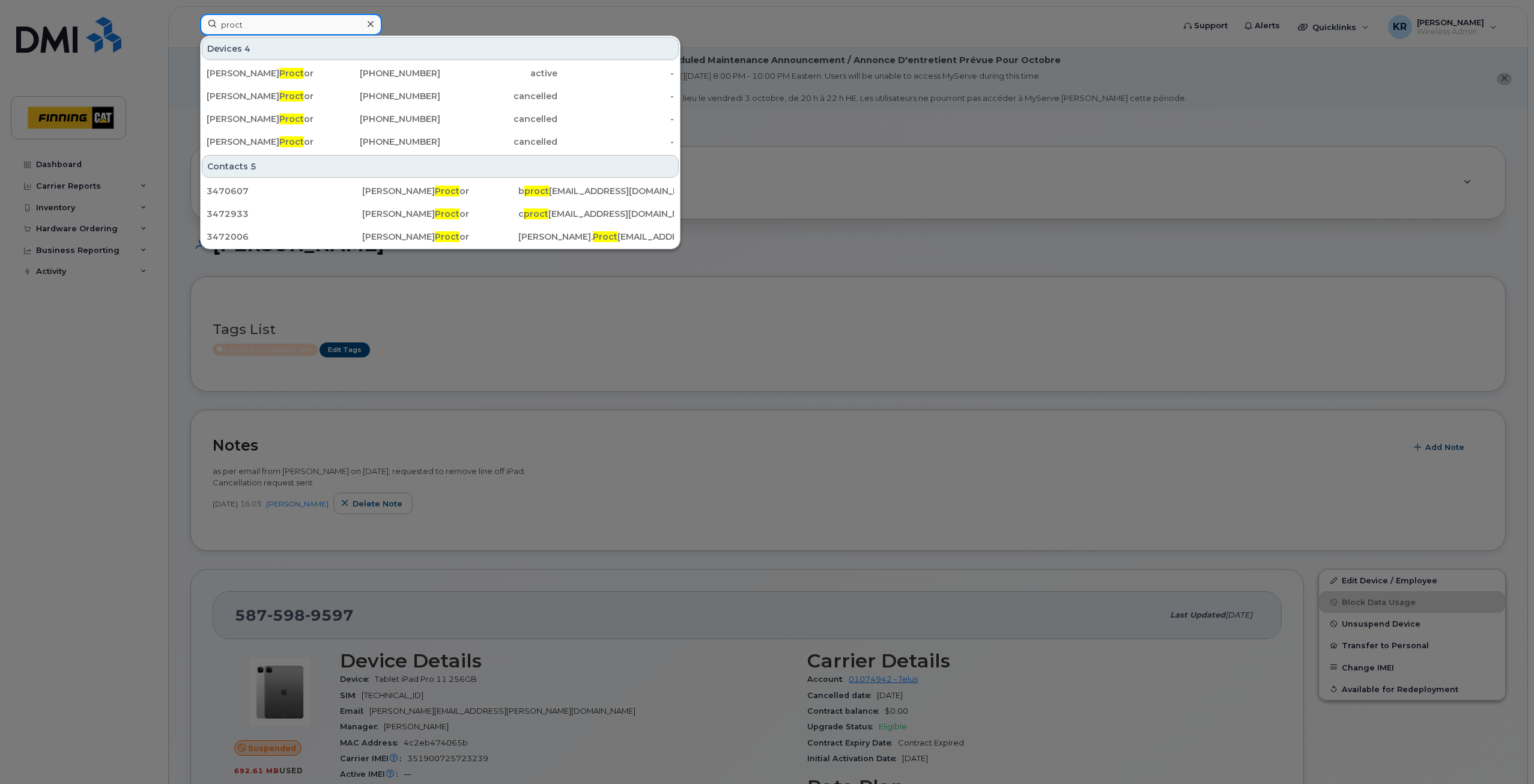
click at [256, 28] on input "proct" at bounding box center [291, 25] width 182 height 22
drag, startPoint x: 256, startPoint y: 28, endPoint x: 212, endPoint y: 25, distance: 44.1
click at [212, 25] on input "proct" at bounding box center [291, 25] width 182 height 22
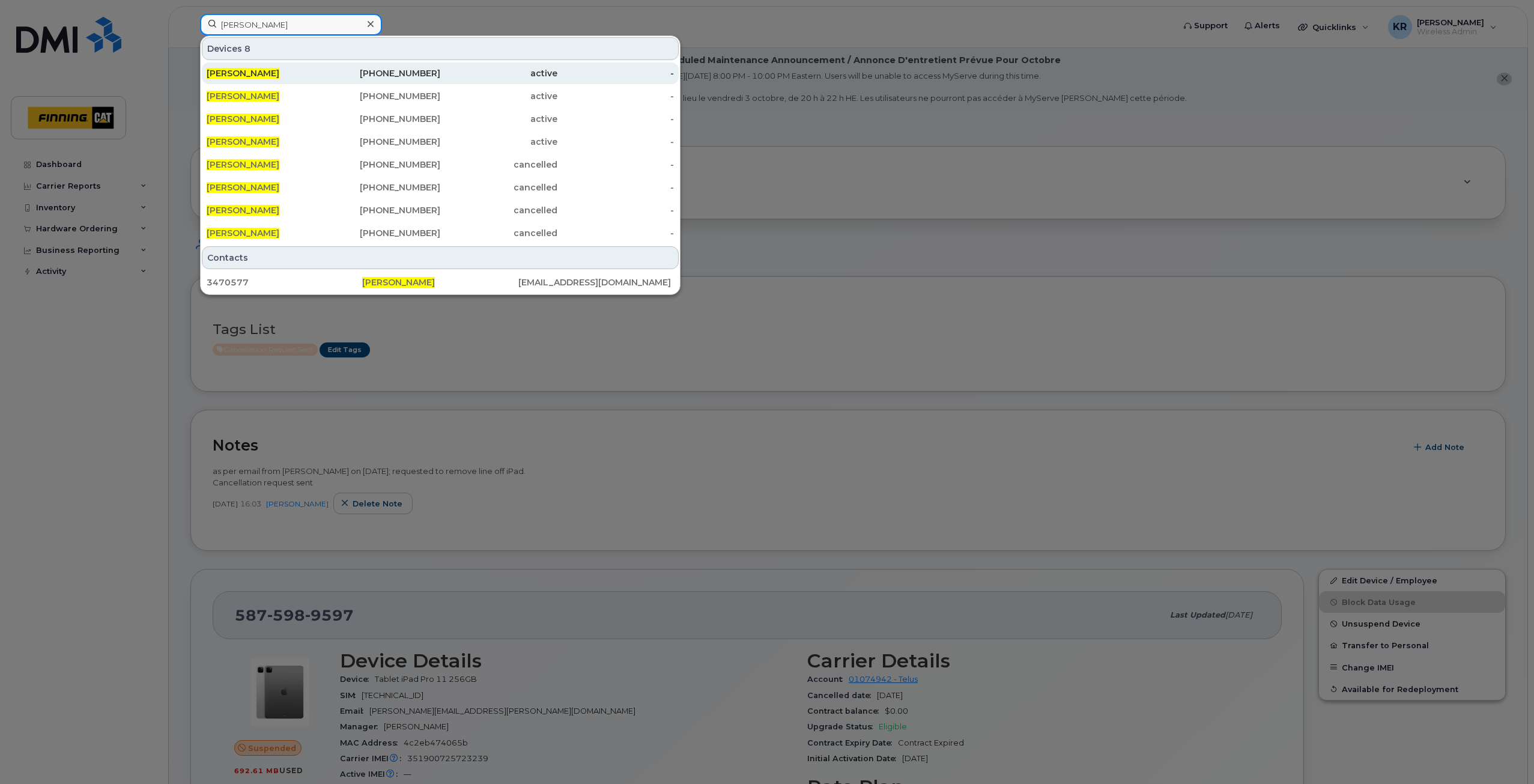
type input "shane pastoor"
click at [431, 67] on div "236-597-3477" at bounding box center [383, 73] width 117 height 22
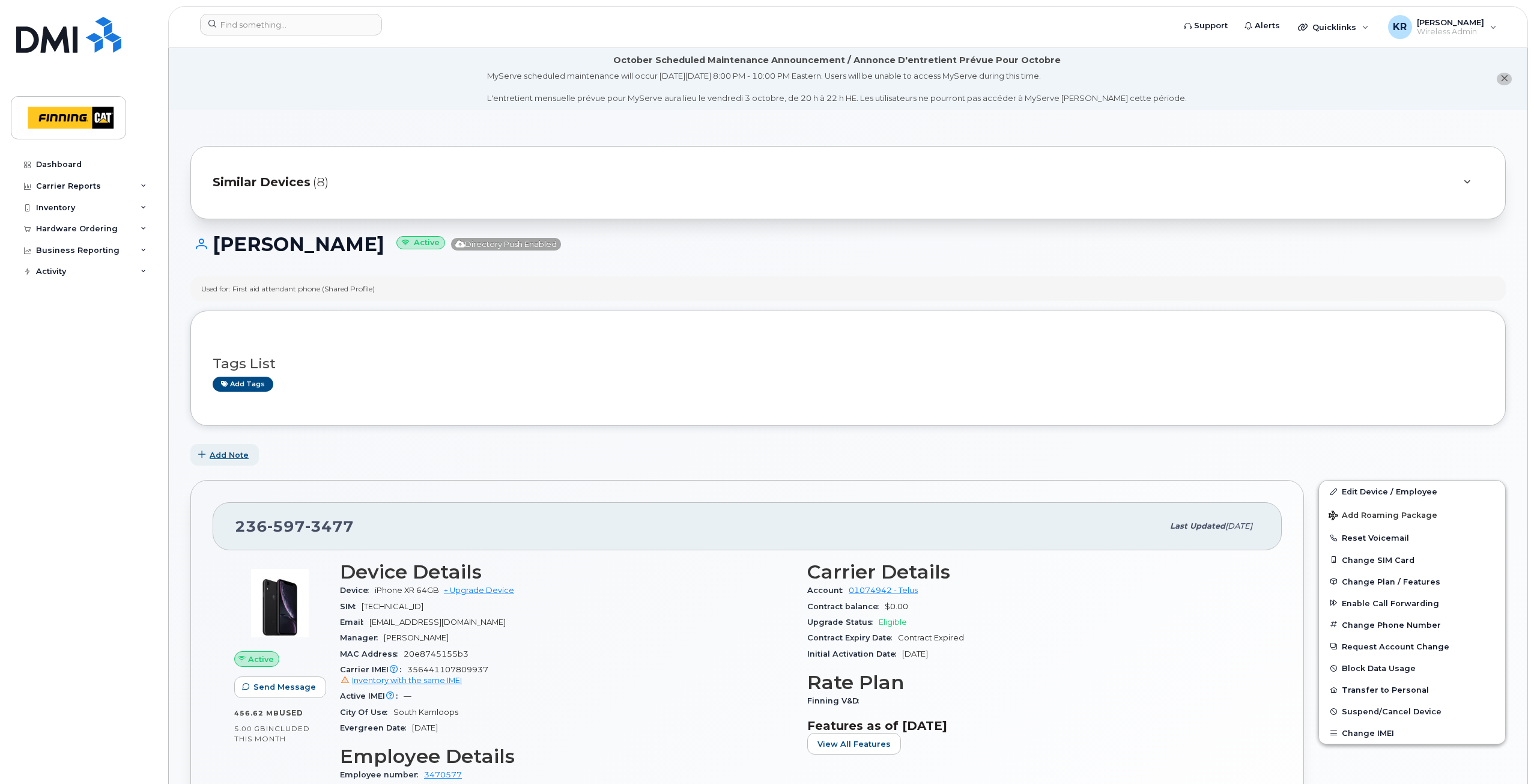
click at [238, 452] on span "Add Note" at bounding box center [229, 455] width 39 height 11
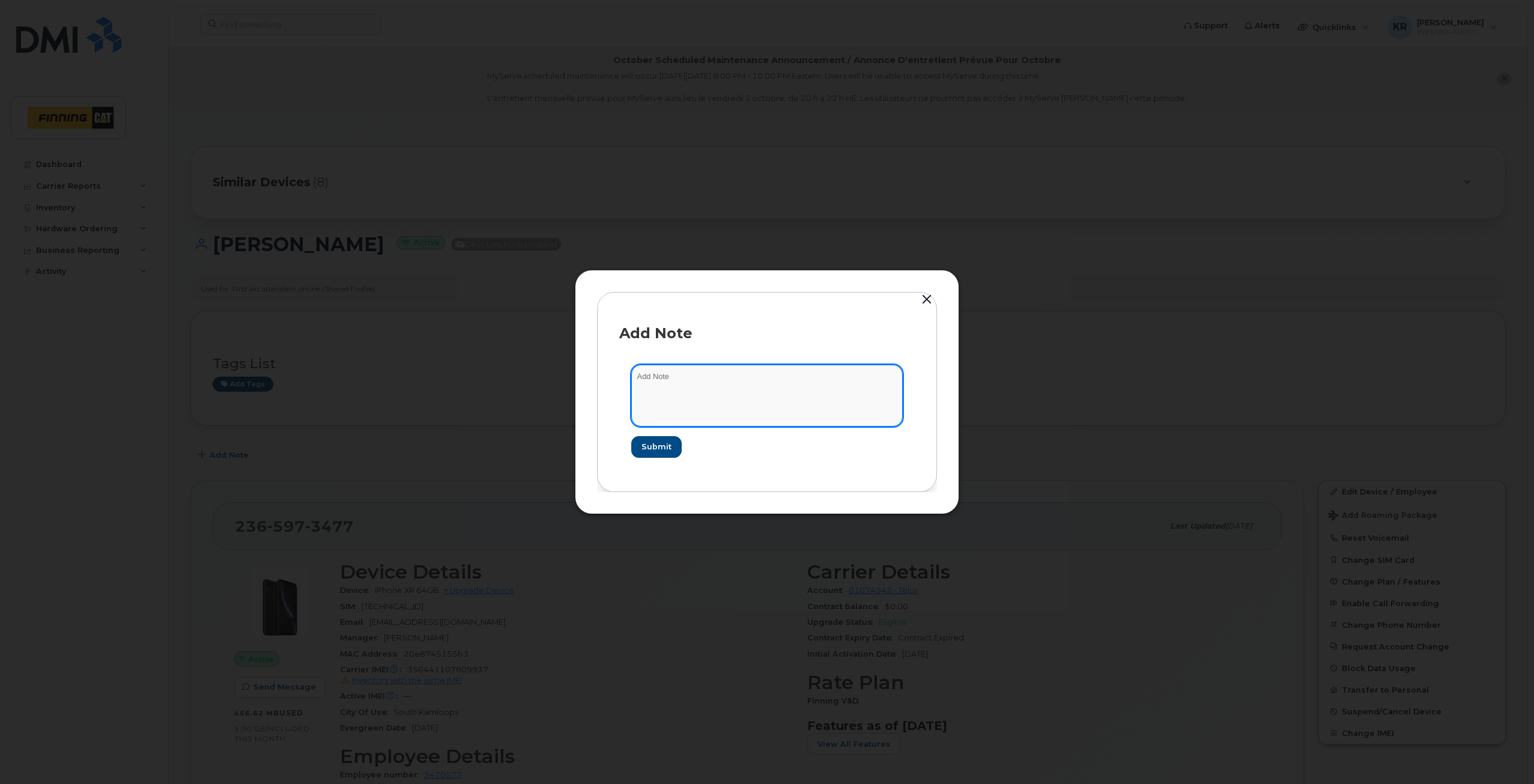
click at [656, 382] on textarea at bounding box center [767, 395] width 271 height 61
drag, startPoint x: 644, startPoint y: 386, endPoint x: 658, endPoint y: 386, distance: 14.0
click at [644, 386] on textarea "spoke to [PERSON_NAME] on TELUS chat - submitted a ticket 23622756. there is a …" at bounding box center [767, 395] width 271 height 61
type textarea "spoke to [PERSON_NAME] on TELUS chat - submitted a ticket 23622756. there is a …"
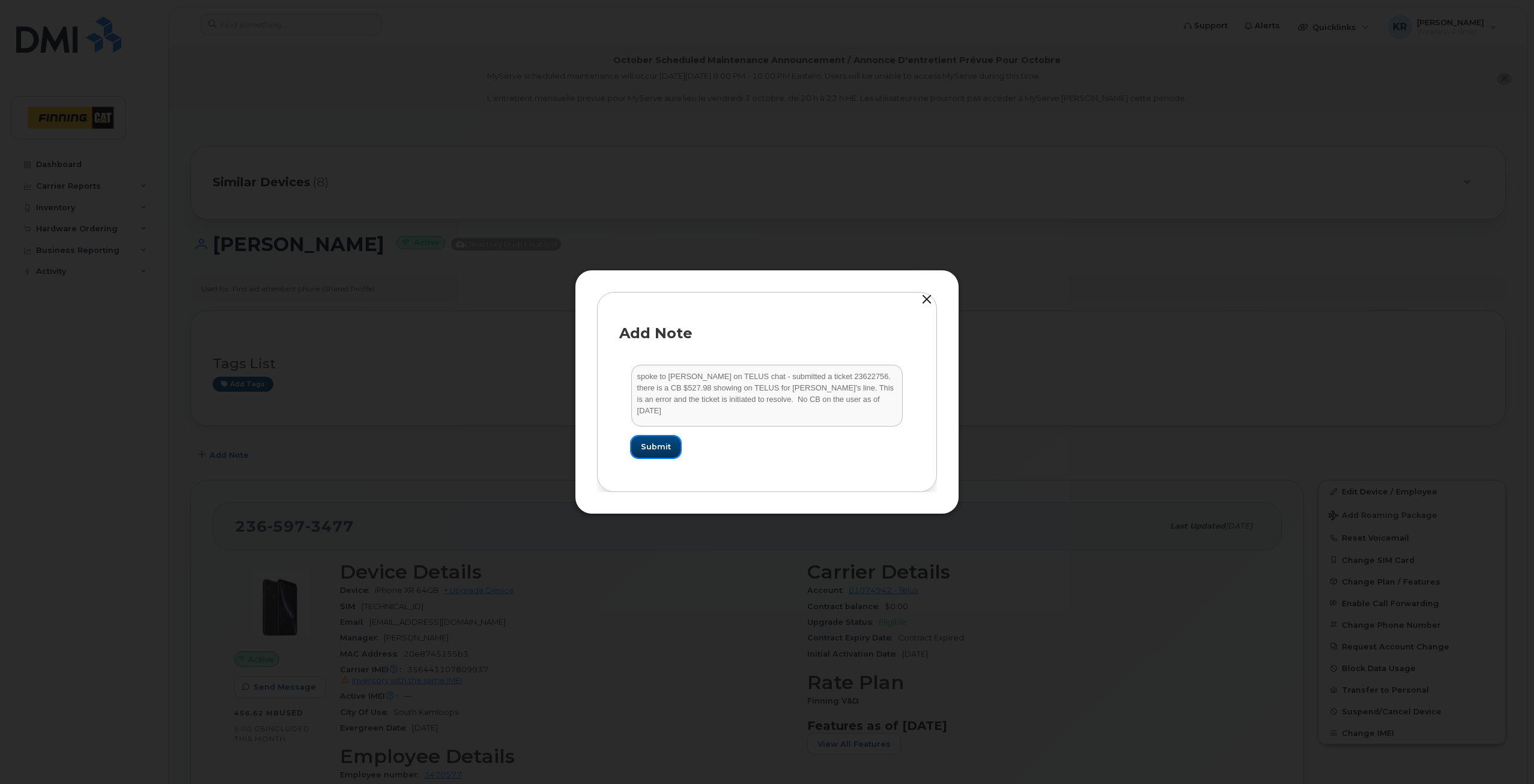
click at [660, 450] on span "Submit" at bounding box center [656, 447] width 30 height 11
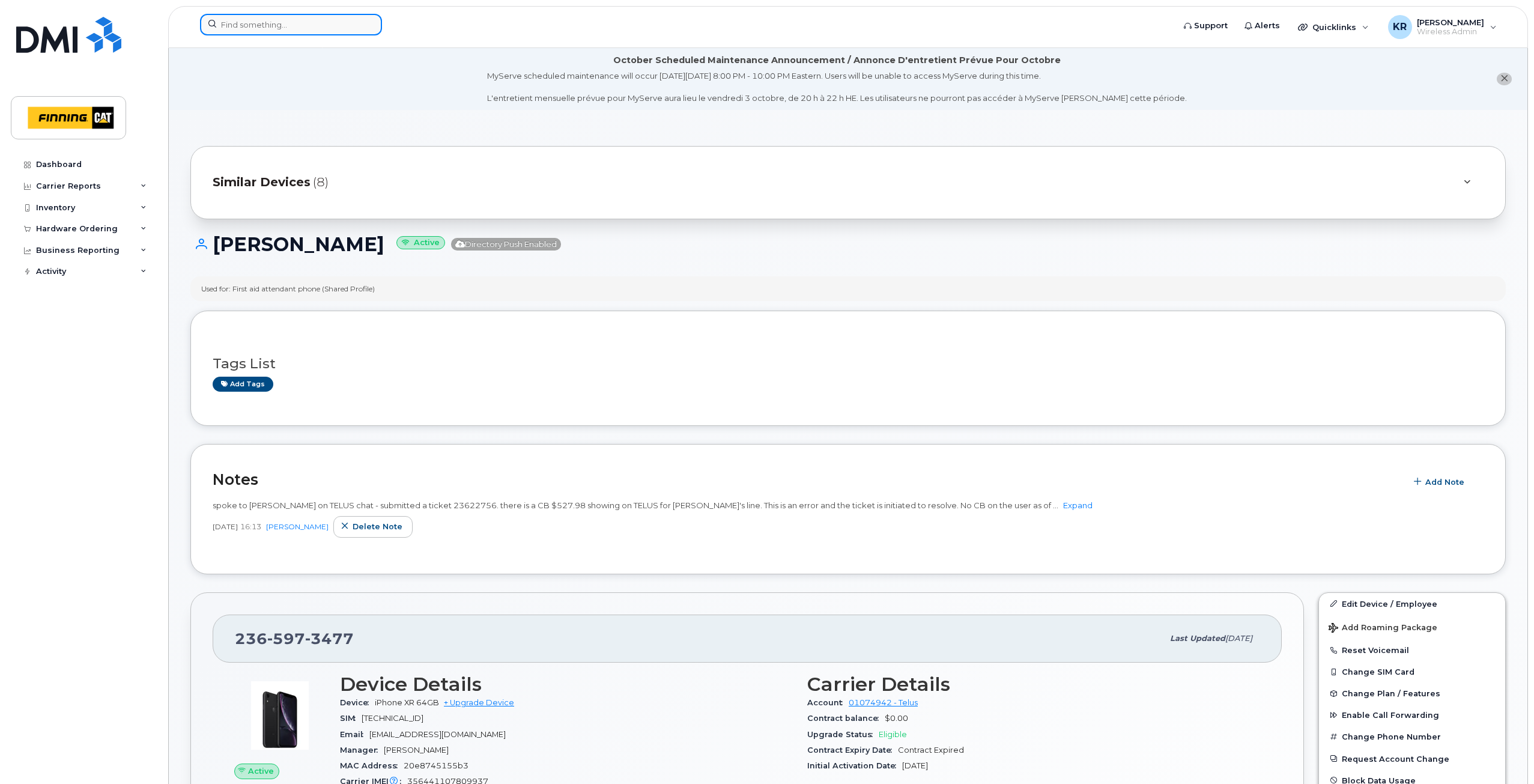
click at [267, 28] on input at bounding box center [291, 25] width 182 height 22
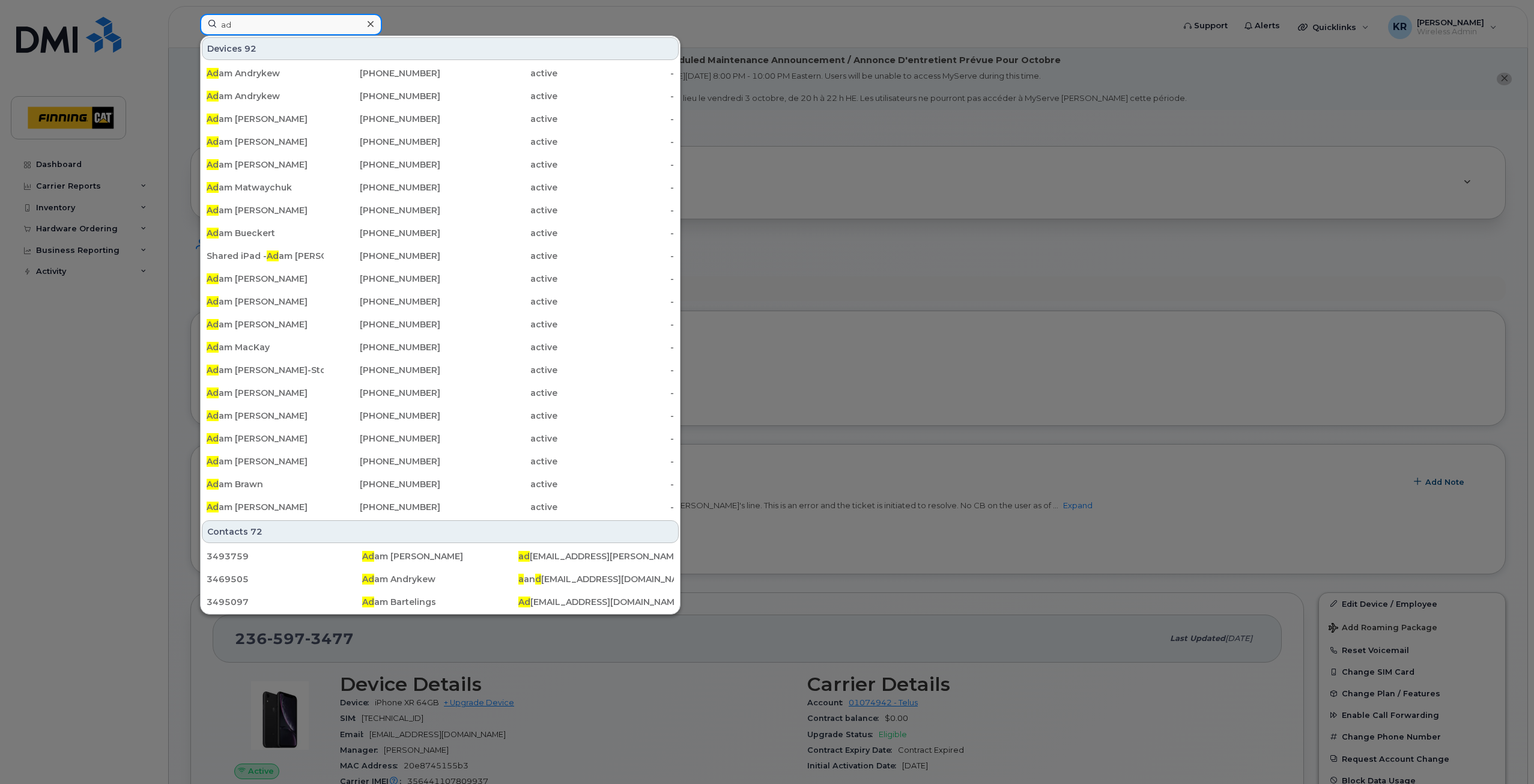
type input "a"
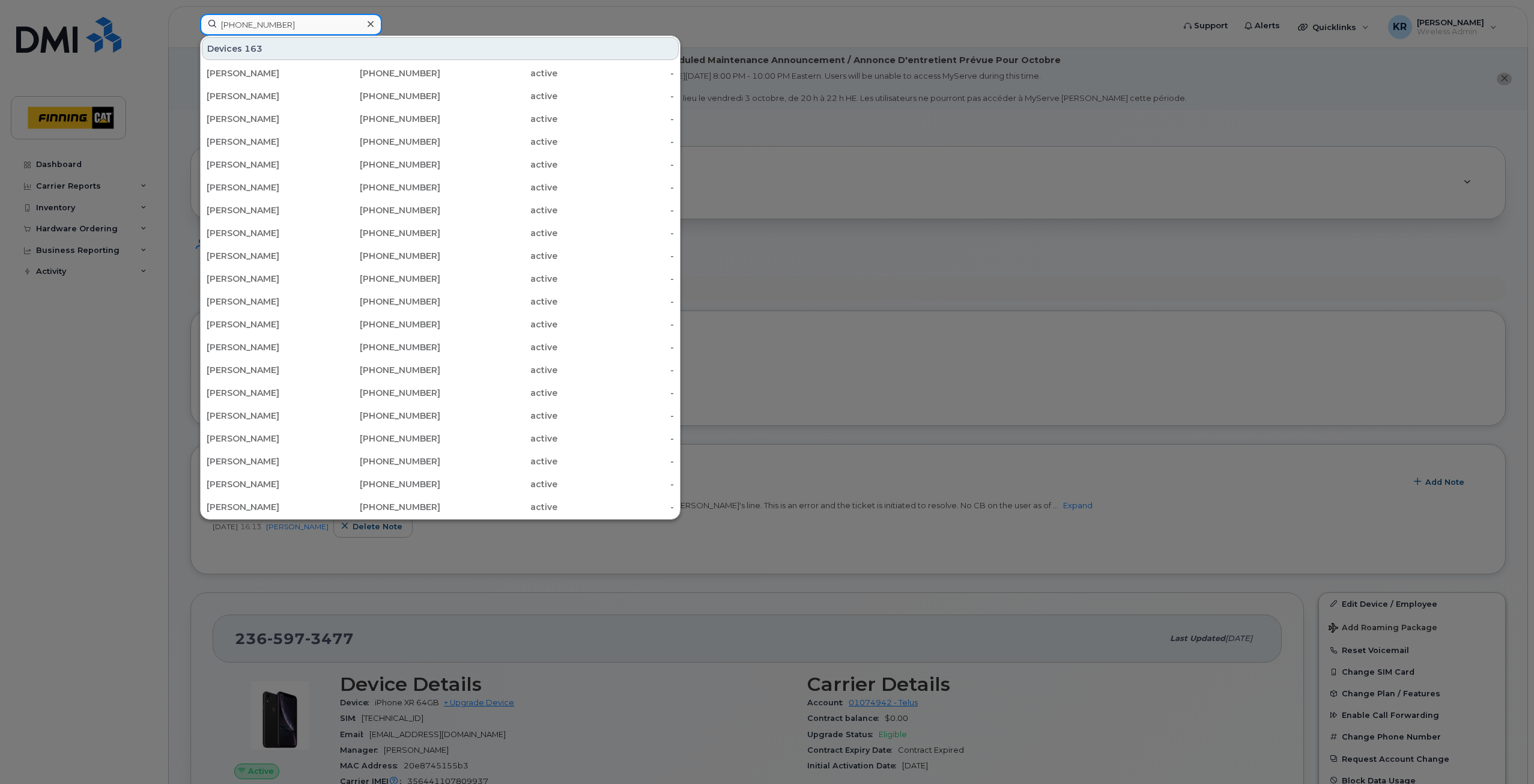
type input "672-983-3277"
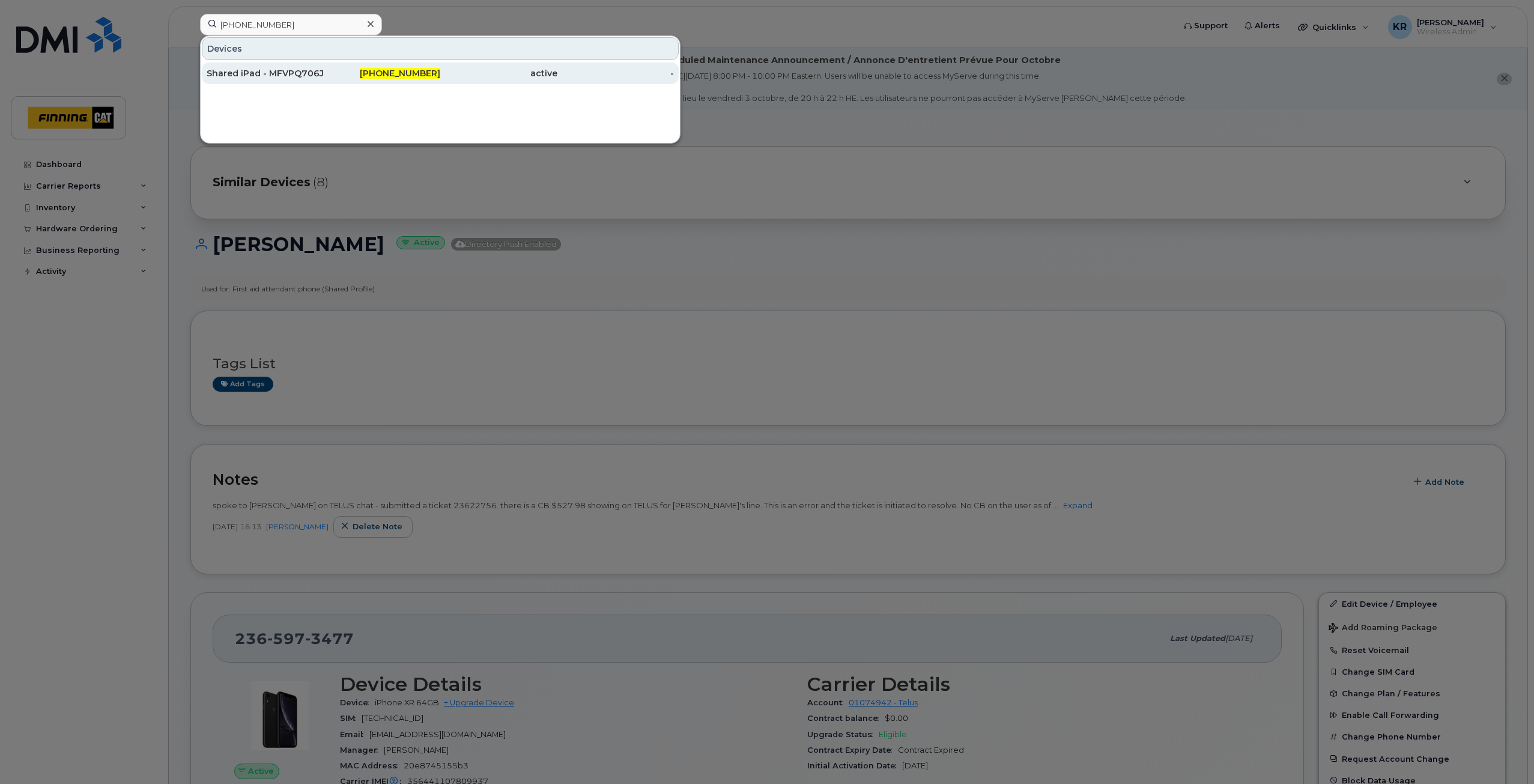
click at [277, 75] on div "Shared iPad - MFVPQ706J5 [PERSON_NAME]" at bounding box center [265, 73] width 117 height 12
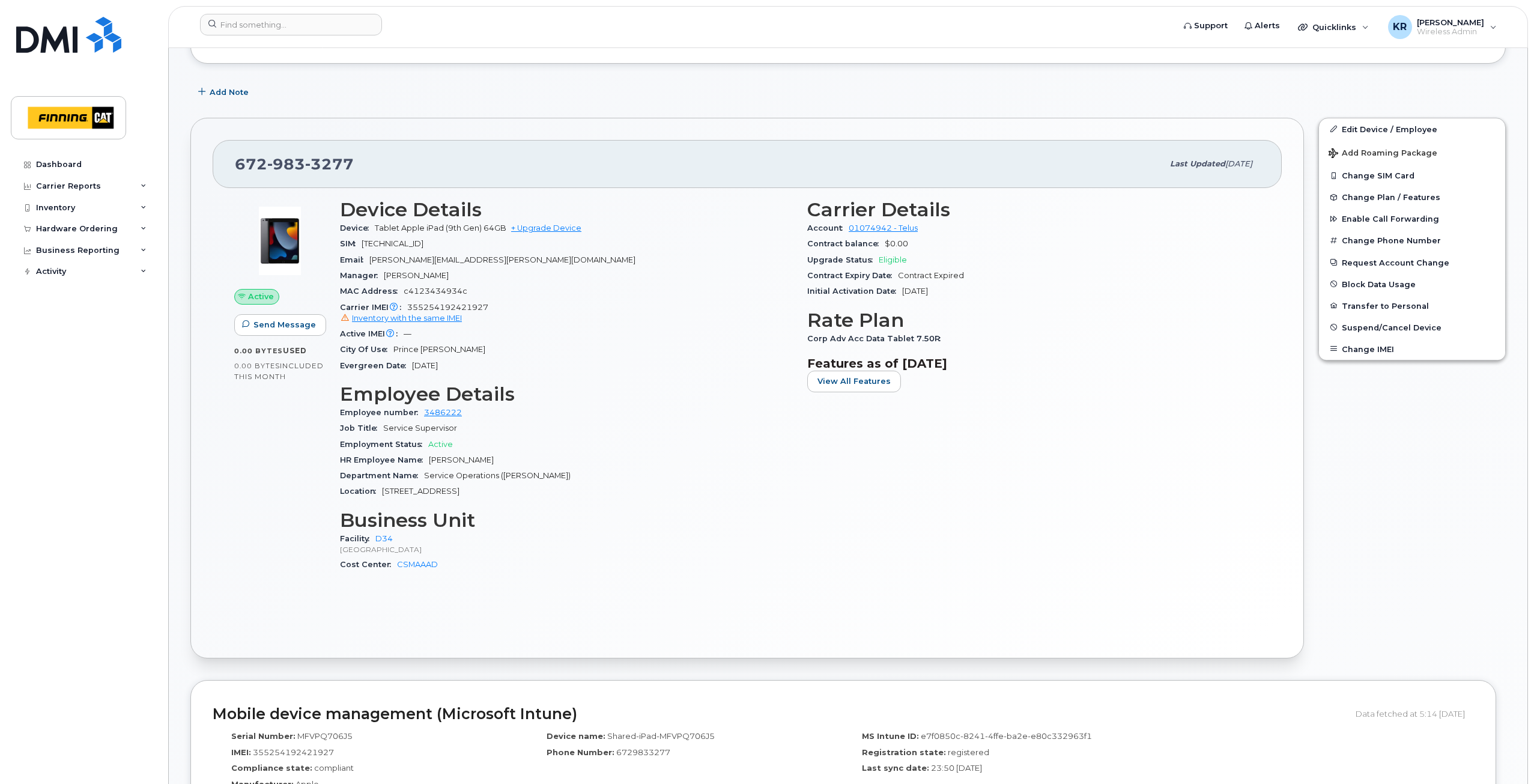
scroll to position [600, 0]
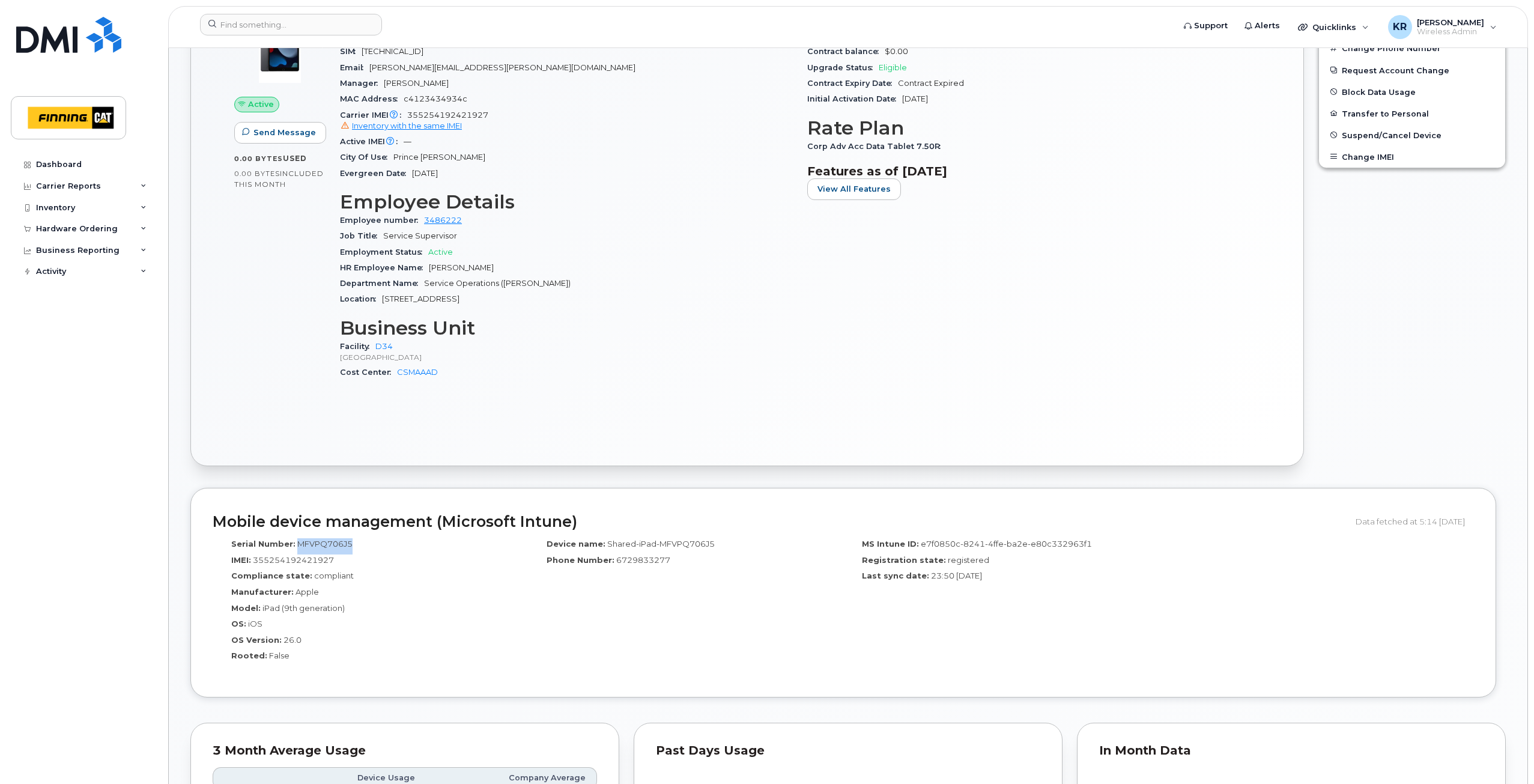
drag, startPoint x: 296, startPoint y: 543, endPoint x: 348, endPoint y: 542, distance: 52.0
click at [348, 542] on span "MFVPQ706J5" at bounding box center [325, 543] width 55 height 10
copy span "MFVPQ706J5"
